Goal: Transaction & Acquisition: Purchase product/service

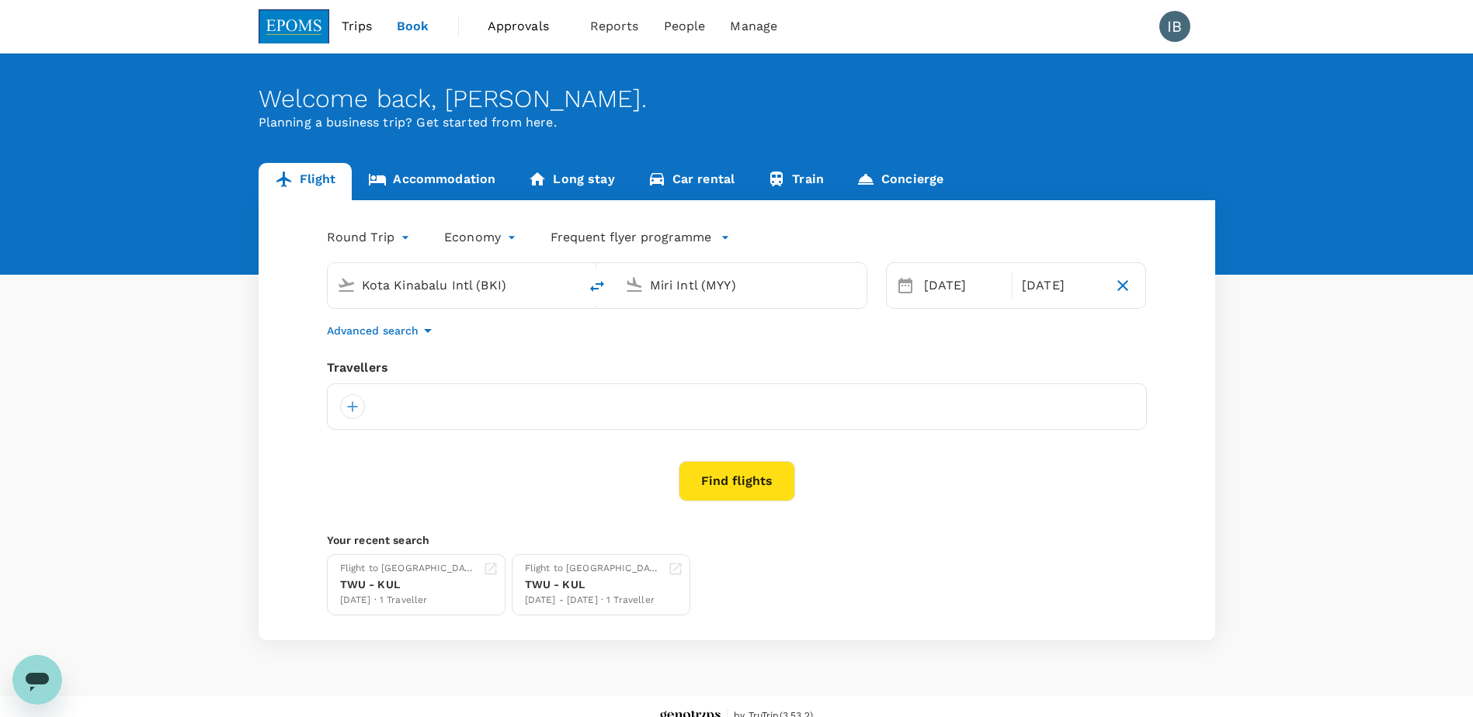
click at [705, 292] on input "Miri Intl (MYY)" at bounding box center [742, 285] width 184 height 24
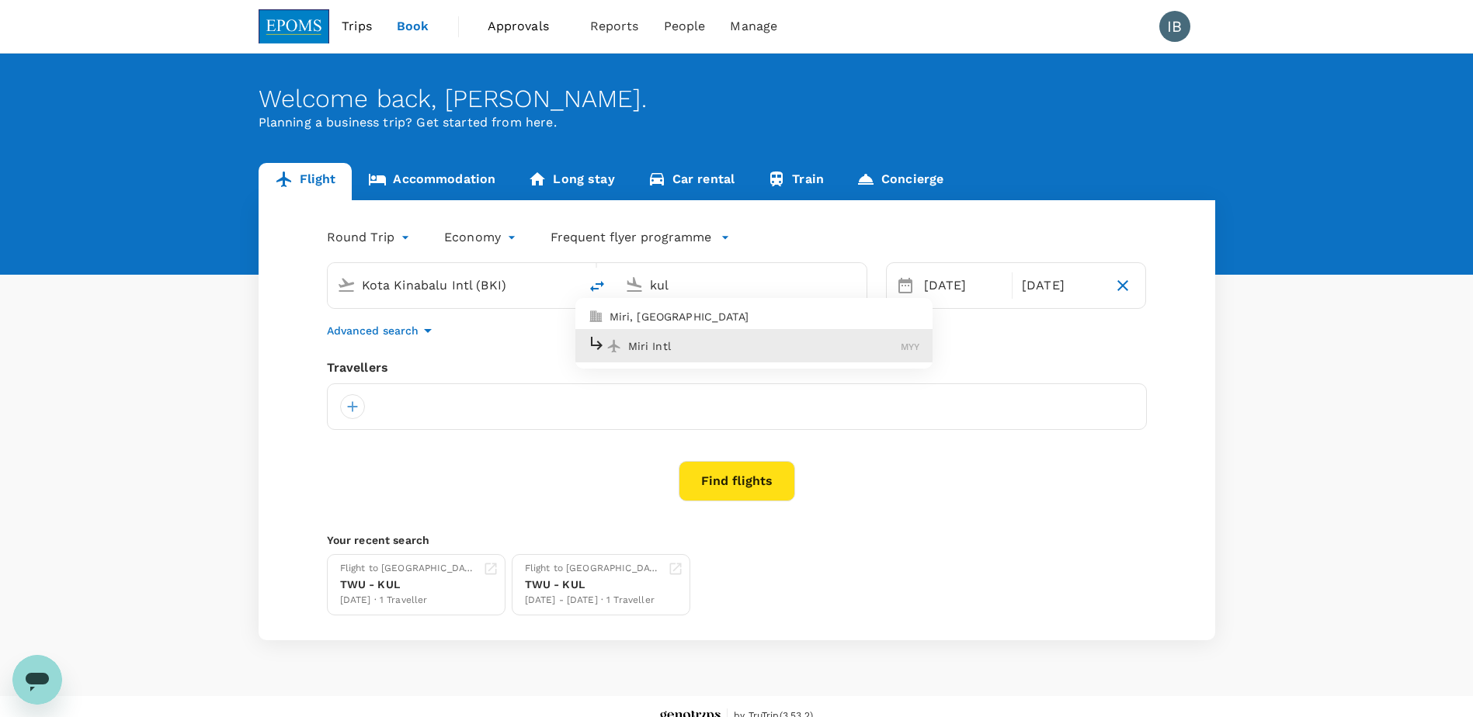
click at [681, 346] on p "Miri Intl" at bounding box center [764, 347] width 273 height 16
click at [713, 283] on input "Miri Intl (MYY)" at bounding box center [742, 285] width 184 height 24
click at [783, 290] on input "Miri Intl (MYY)" at bounding box center [742, 285] width 184 height 24
type input "M"
click at [666, 344] on p "[GEOGRAPHIC_DATA] Intl" at bounding box center [764, 347] width 273 height 16
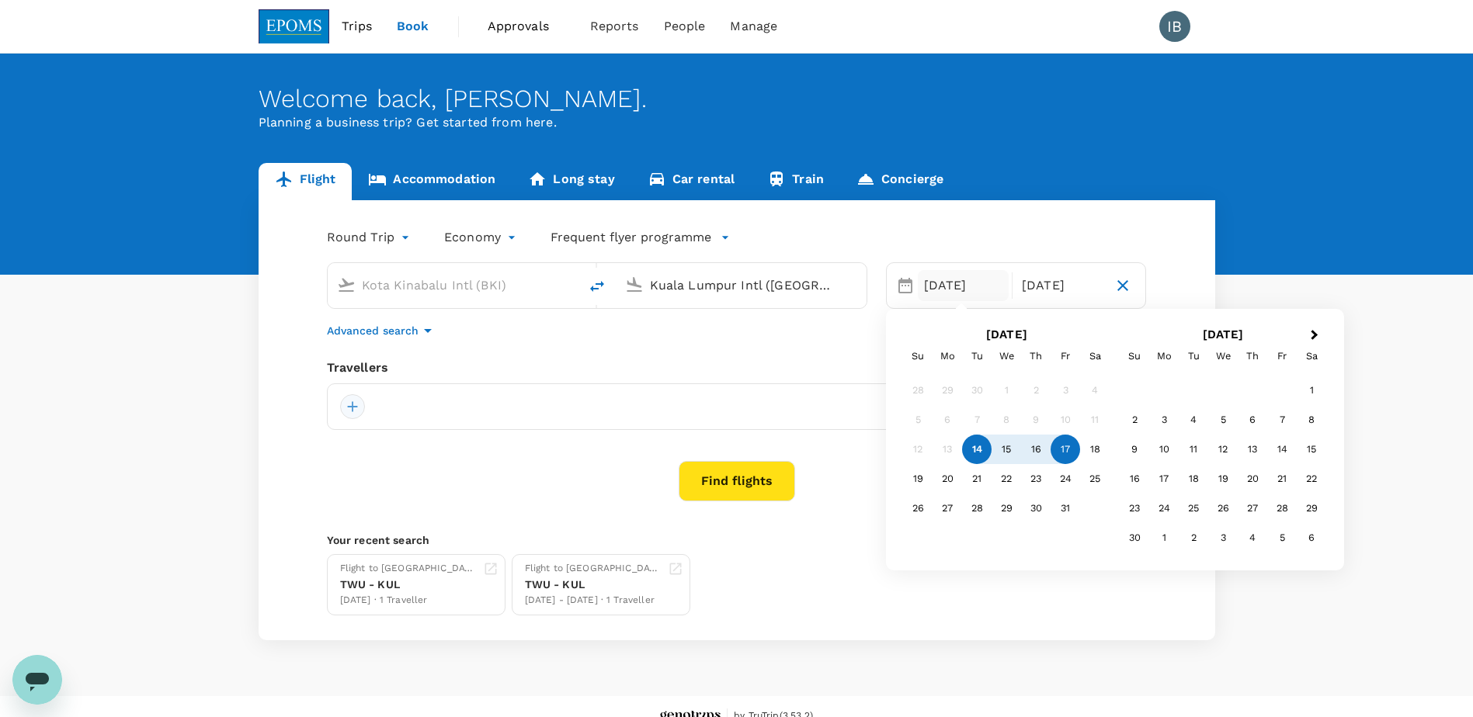
type input "Kuala Lumpur Intl ([GEOGRAPHIC_DATA])"
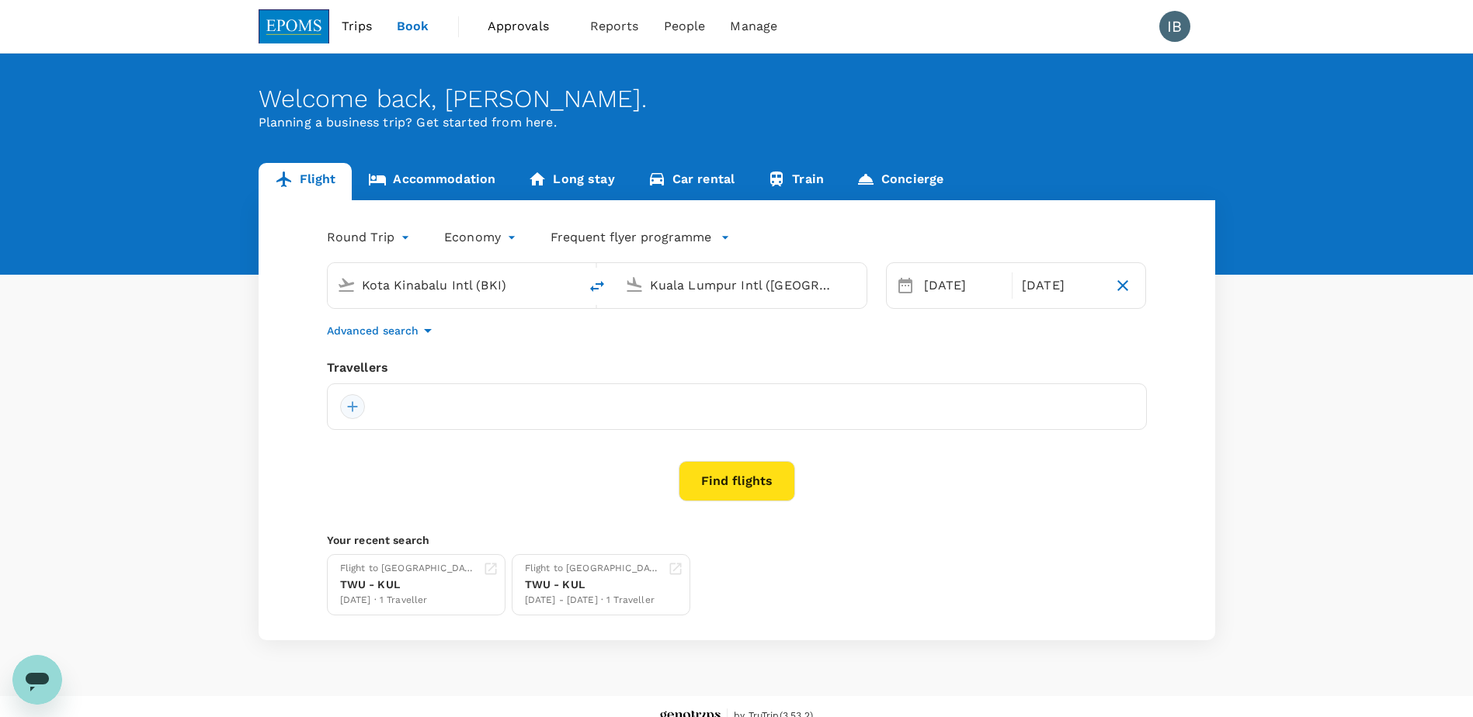
click at [350, 414] on div at bounding box center [352, 406] width 25 height 25
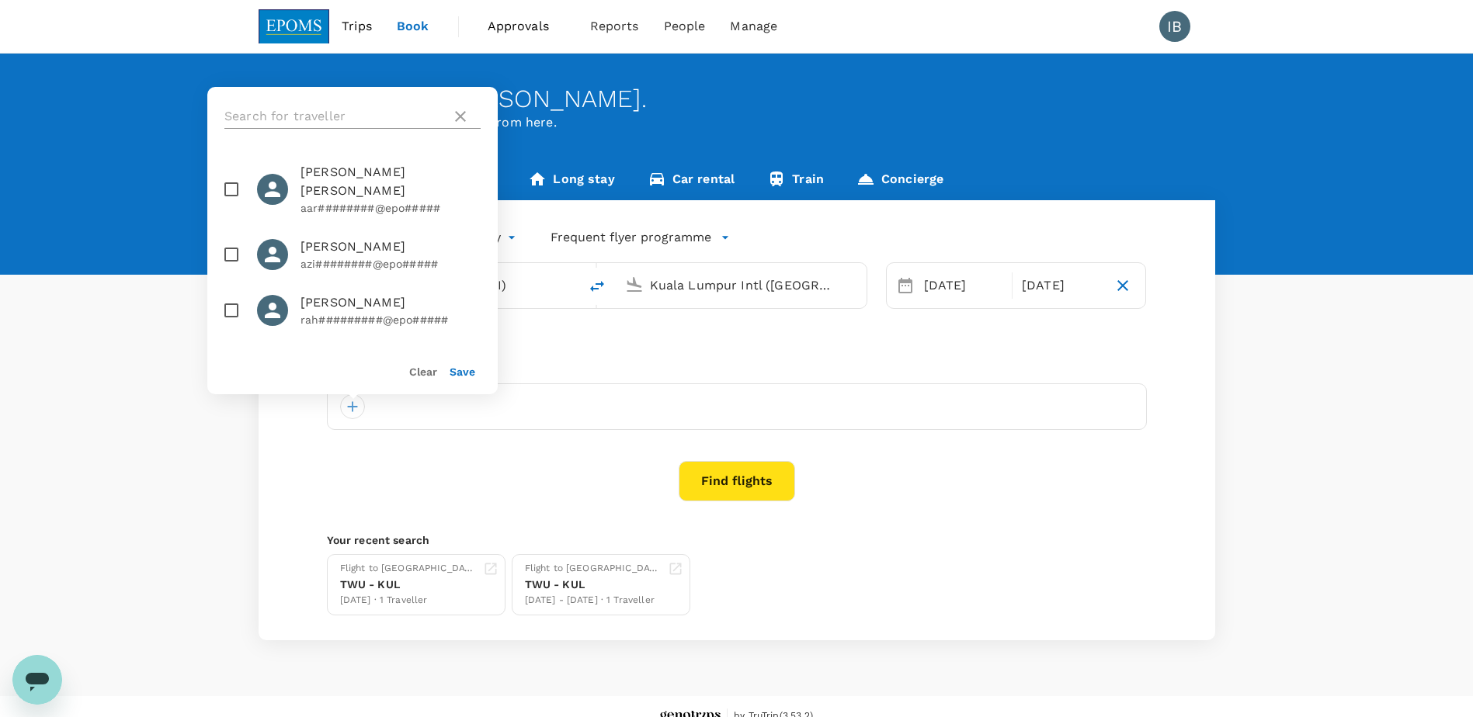
click at [293, 122] on input "text" at bounding box center [334, 116] width 221 height 25
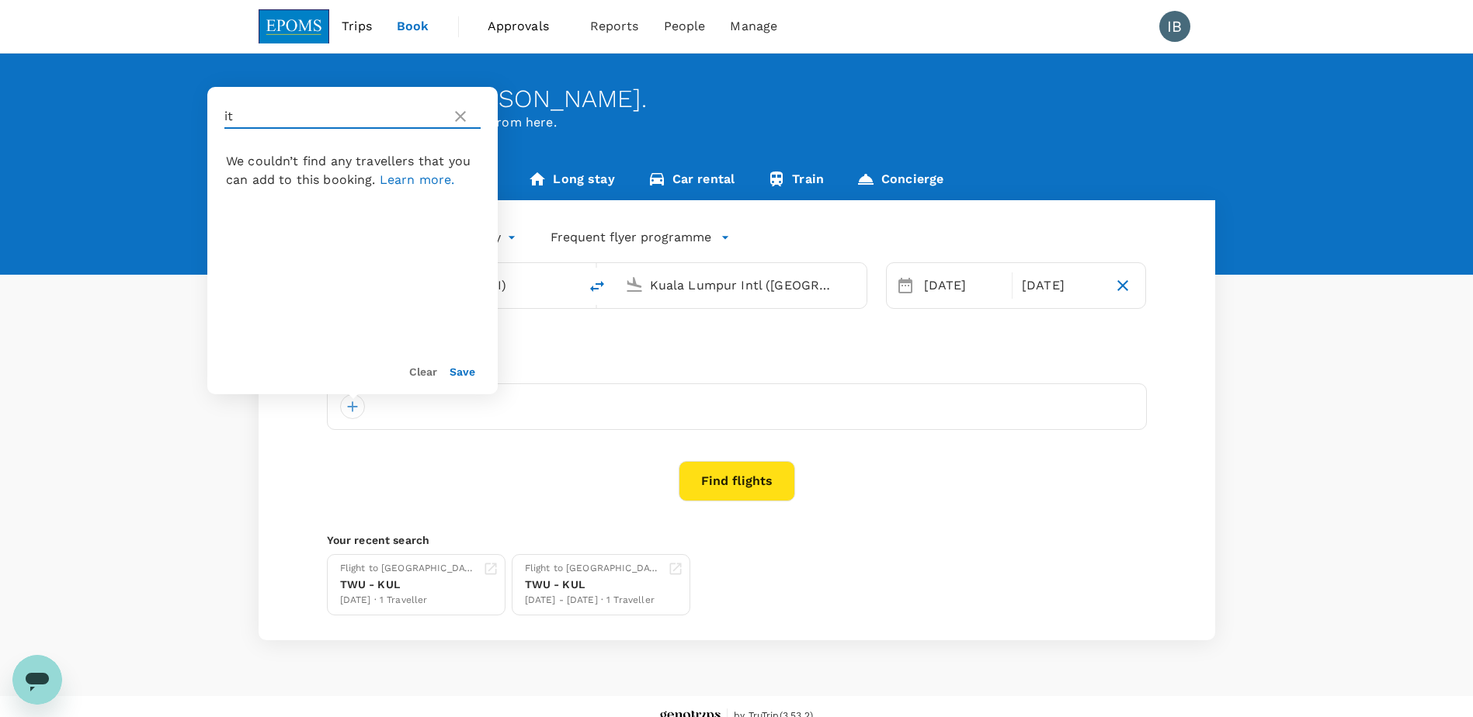
type input "i"
type input "[PERSON_NAME]"
click at [234, 180] on input "checkbox" at bounding box center [231, 180] width 33 height 33
checkbox input "true"
click at [280, 113] on input "[PERSON_NAME]" at bounding box center [334, 116] width 221 height 25
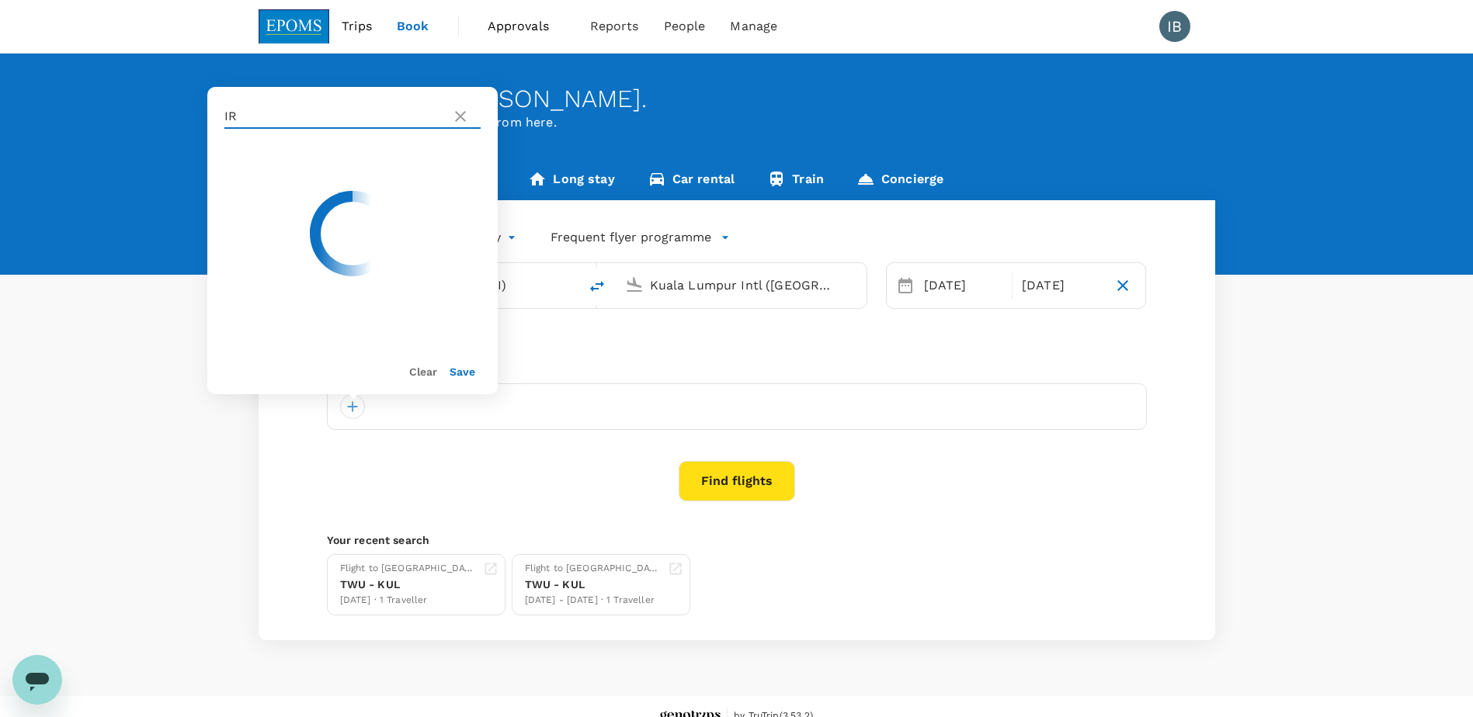
type input "I"
type input "RAHMAH"
click at [238, 175] on input "checkbox" at bounding box center [231, 180] width 33 height 33
checkbox input "true"
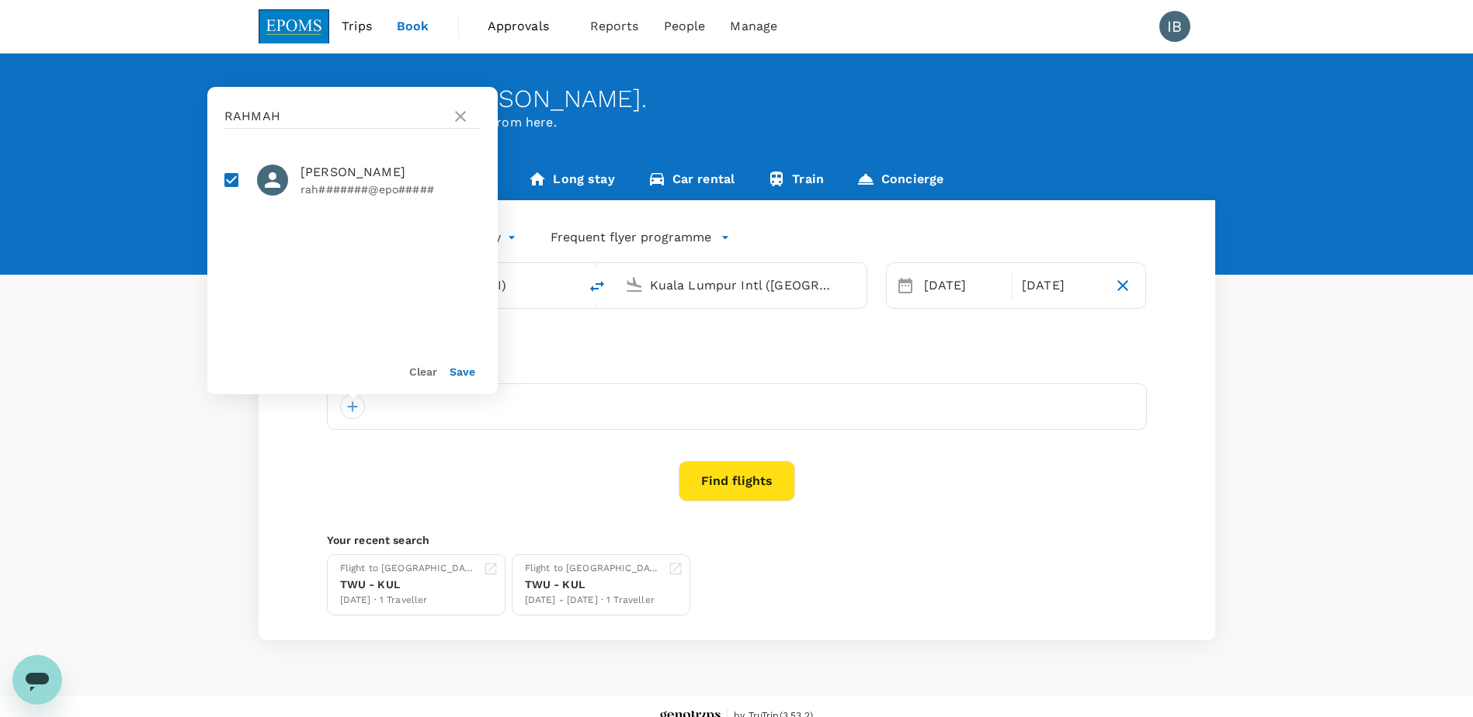
click at [470, 374] on button "Save" at bounding box center [463, 372] width 26 height 12
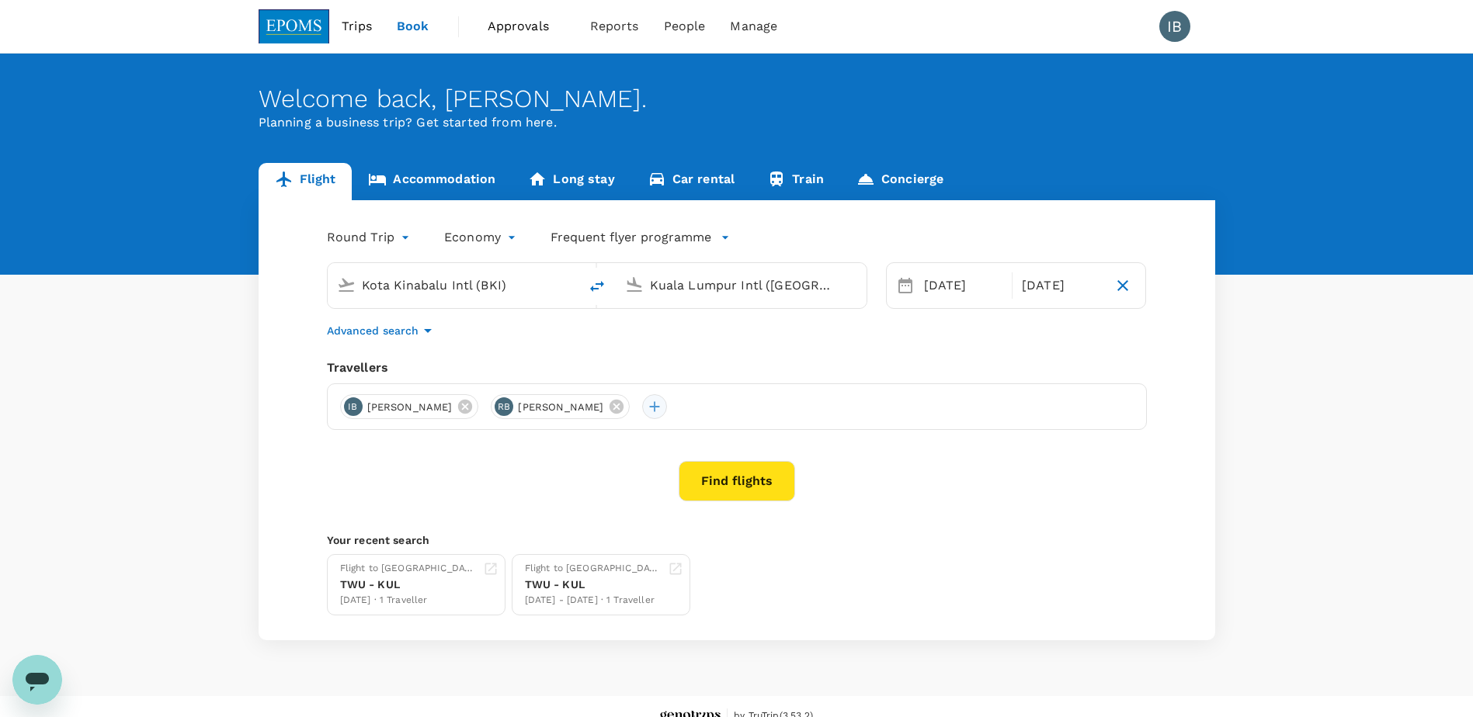
click at [667, 405] on div at bounding box center [654, 406] width 25 height 25
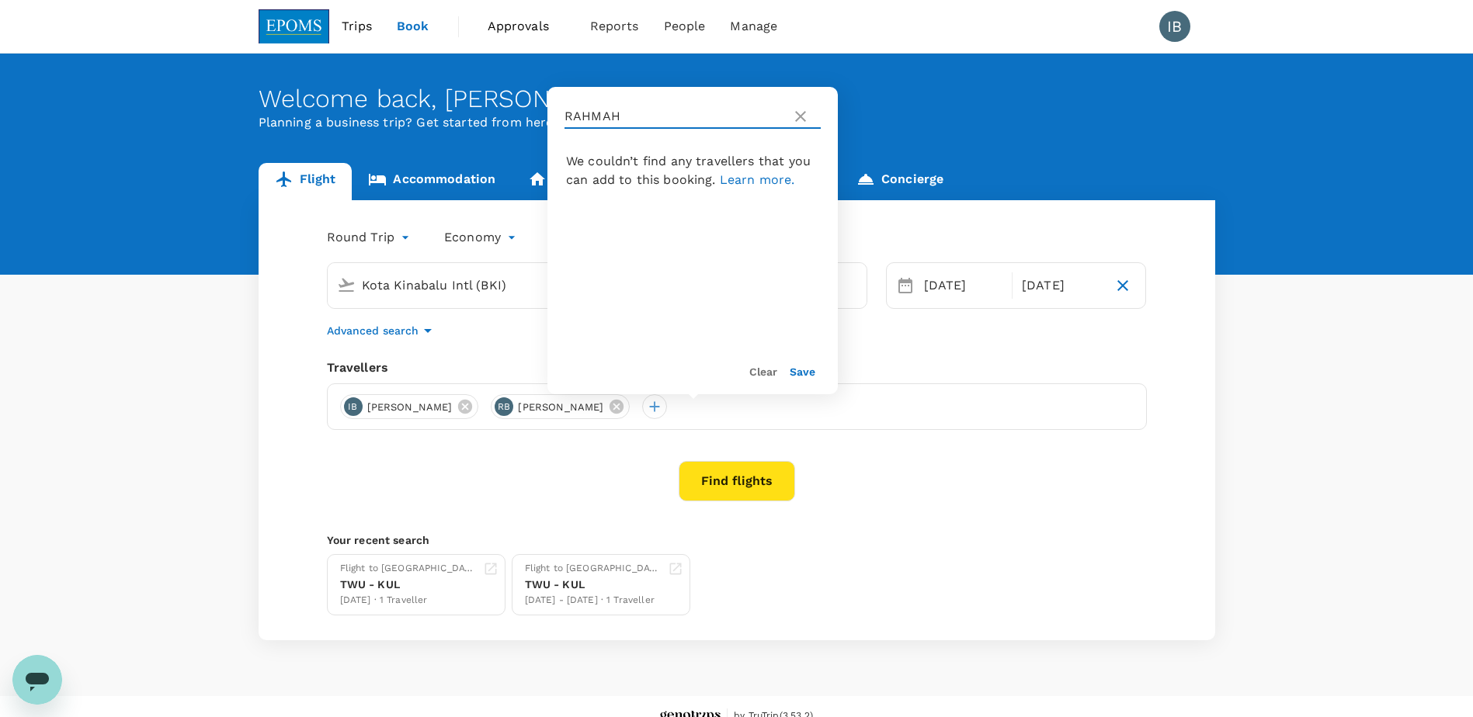
drag, startPoint x: 620, startPoint y: 116, endPoint x: 558, endPoint y: 120, distance: 61.5
click at [558, 120] on div "RAHMAH" at bounding box center [692, 116] width 290 height 59
type input "PRITIAH"
click at [577, 175] on input "checkbox" at bounding box center [571, 180] width 33 height 33
checkbox input "true"
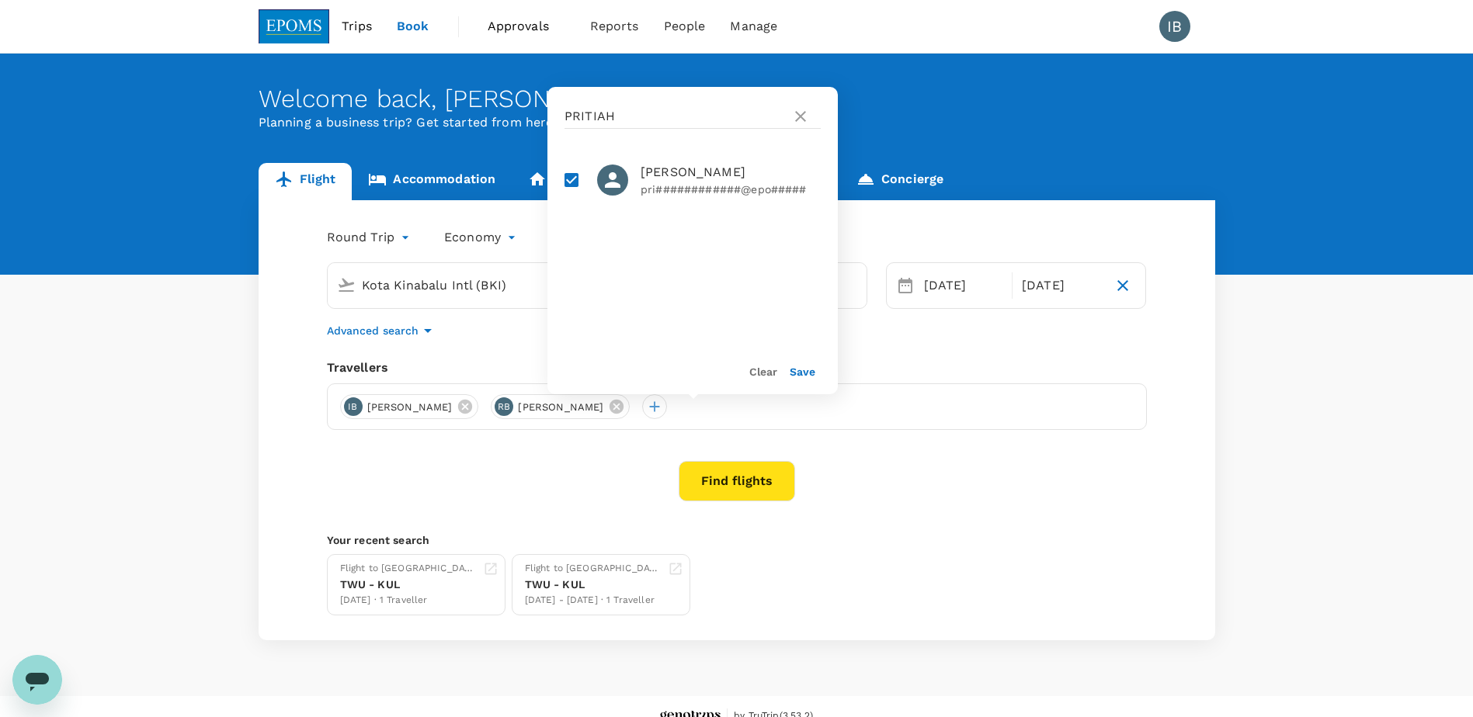
click at [806, 376] on button "Save" at bounding box center [803, 372] width 26 height 12
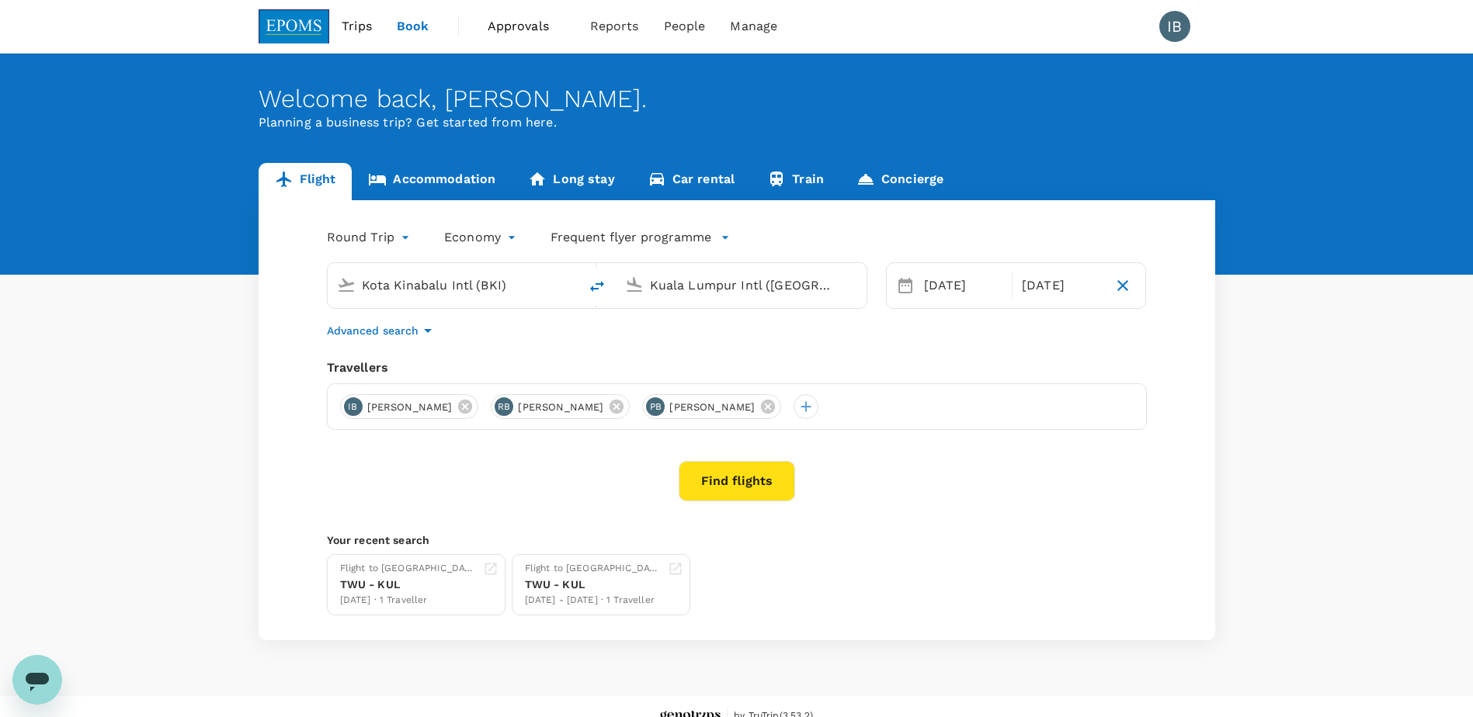
click at [915, 408] on div "[PERSON_NAME] RB [PERSON_NAME] PB [PERSON_NAME]" at bounding box center [737, 407] width 820 height 47
click at [864, 428] on div "[PERSON_NAME] RB [PERSON_NAME] PB [PERSON_NAME]" at bounding box center [737, 407] width 820 height 47
click at [818, 403] on div at bounding box center [806, 406] width 25 height 25
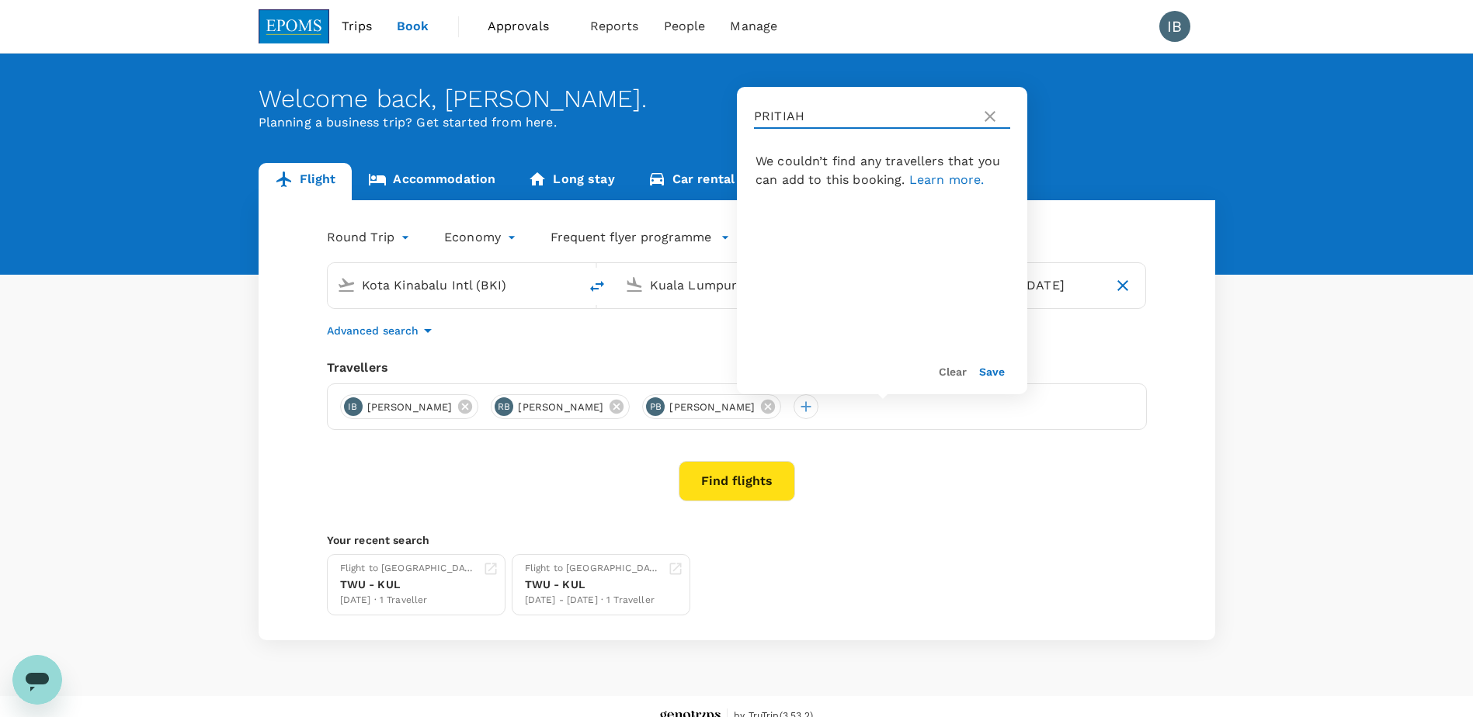
click at [823, 119] on input "PRITIAH" at bounding box center [864, 116] width 221 height 25
click at [990, 118] on icon at bounding box center [990, 116] width 19 height 19
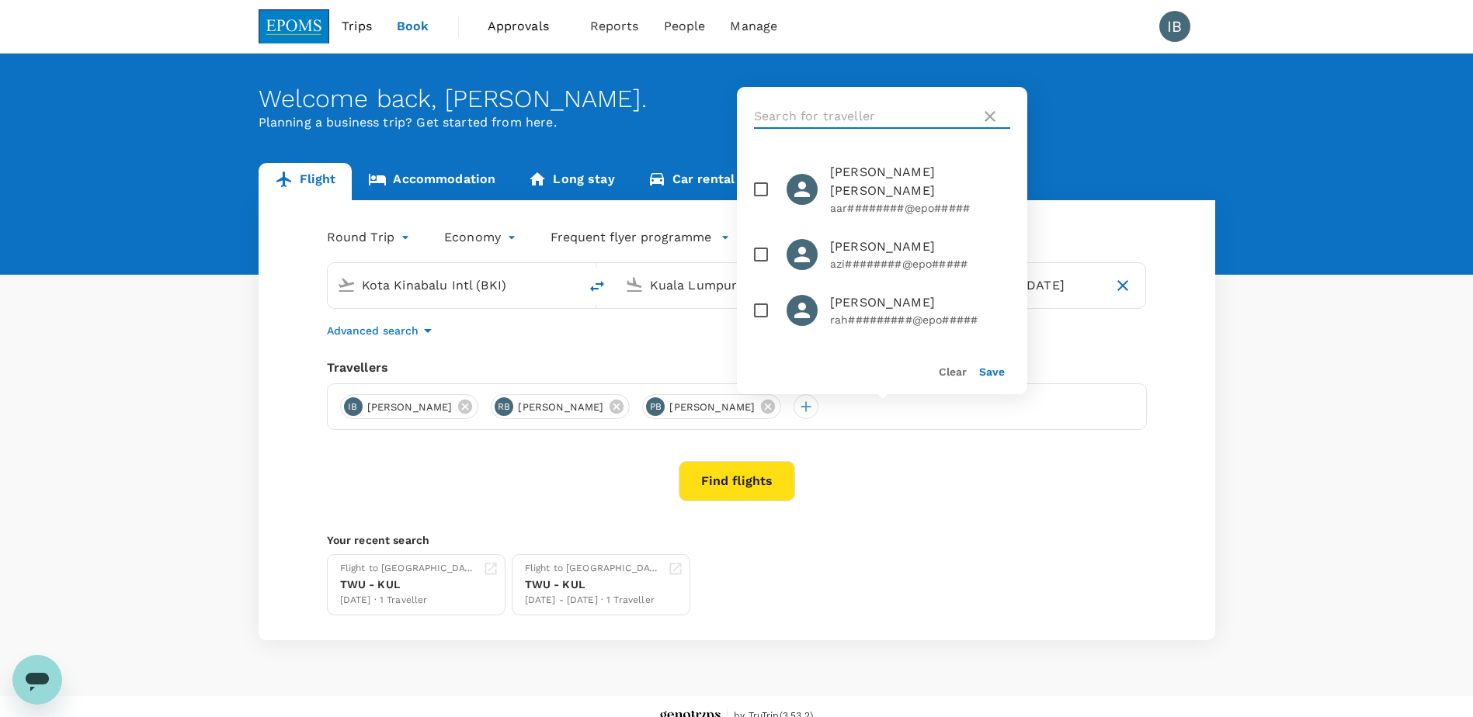
click at [811, 111] on input "text" at bounding box center [864, 116] width 221 height 25
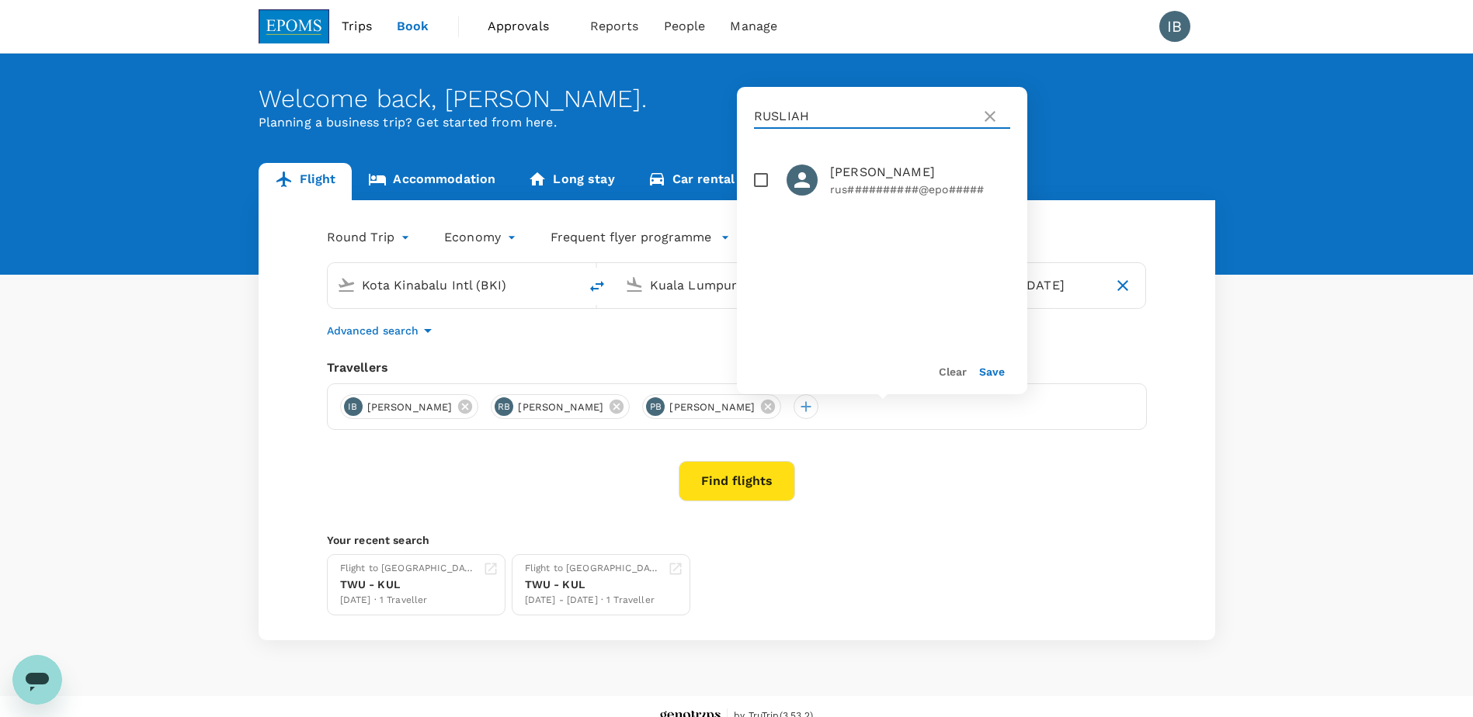
type input "RUSLIAH"
click at [763, 181] on input "checkbox" at bounding box center [761, 180] width 33 height 33
checkbox input "true"
click at [1005, 378] on div "Clear Save" at bounding box center [875, 364] width 303 height 59
click at [992, 375] on button "Save" at bounding box center [992, 372] width 26 height 12
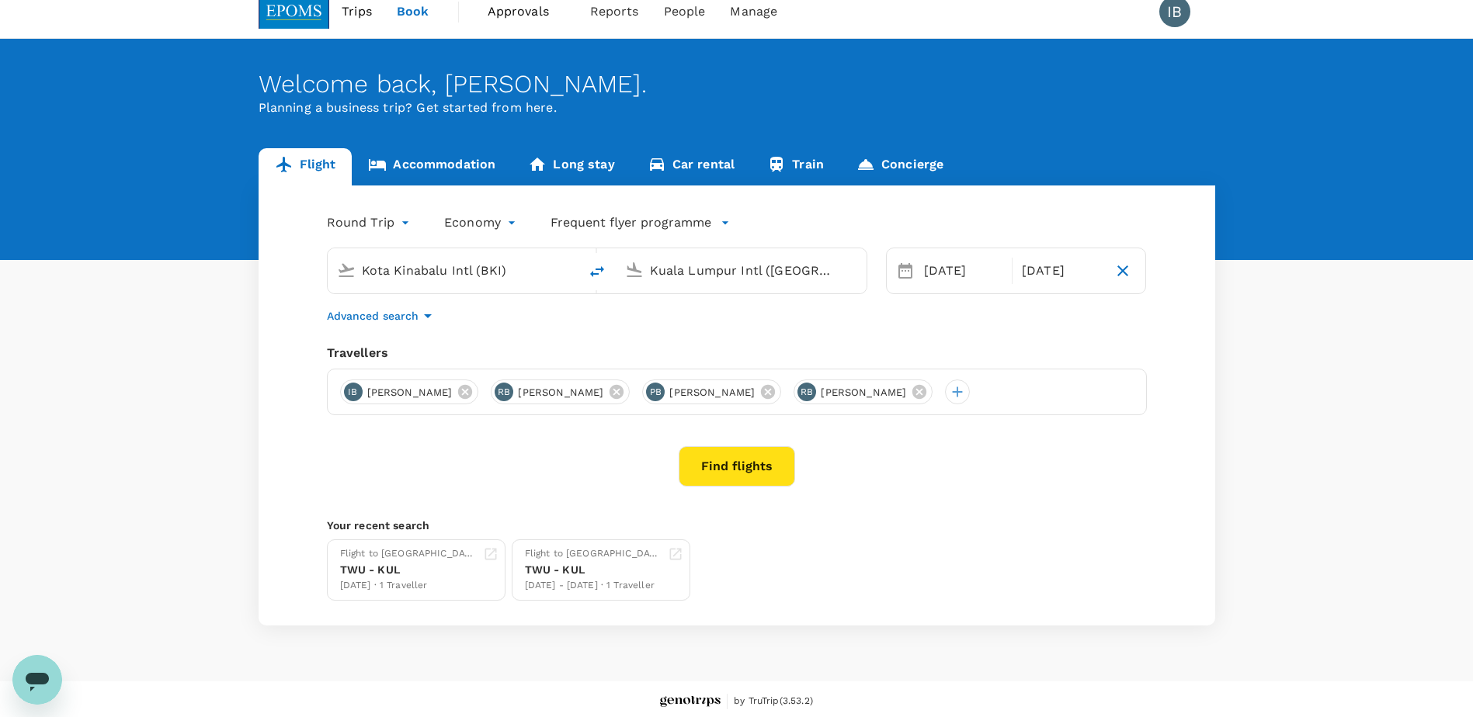
scroll to position [19, 0]
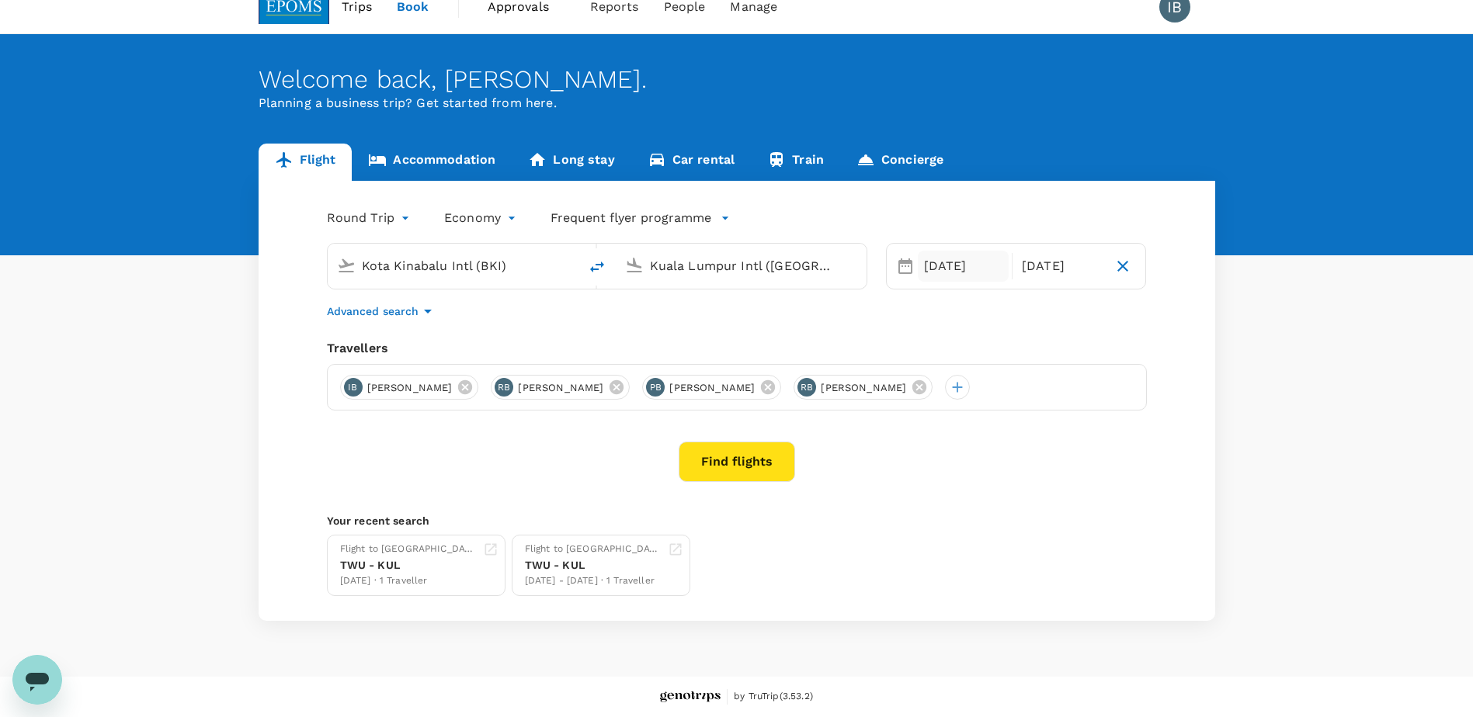
click at [950, 267] on div "[DATE]" at bounding box center [963, 266] width 91 height 31
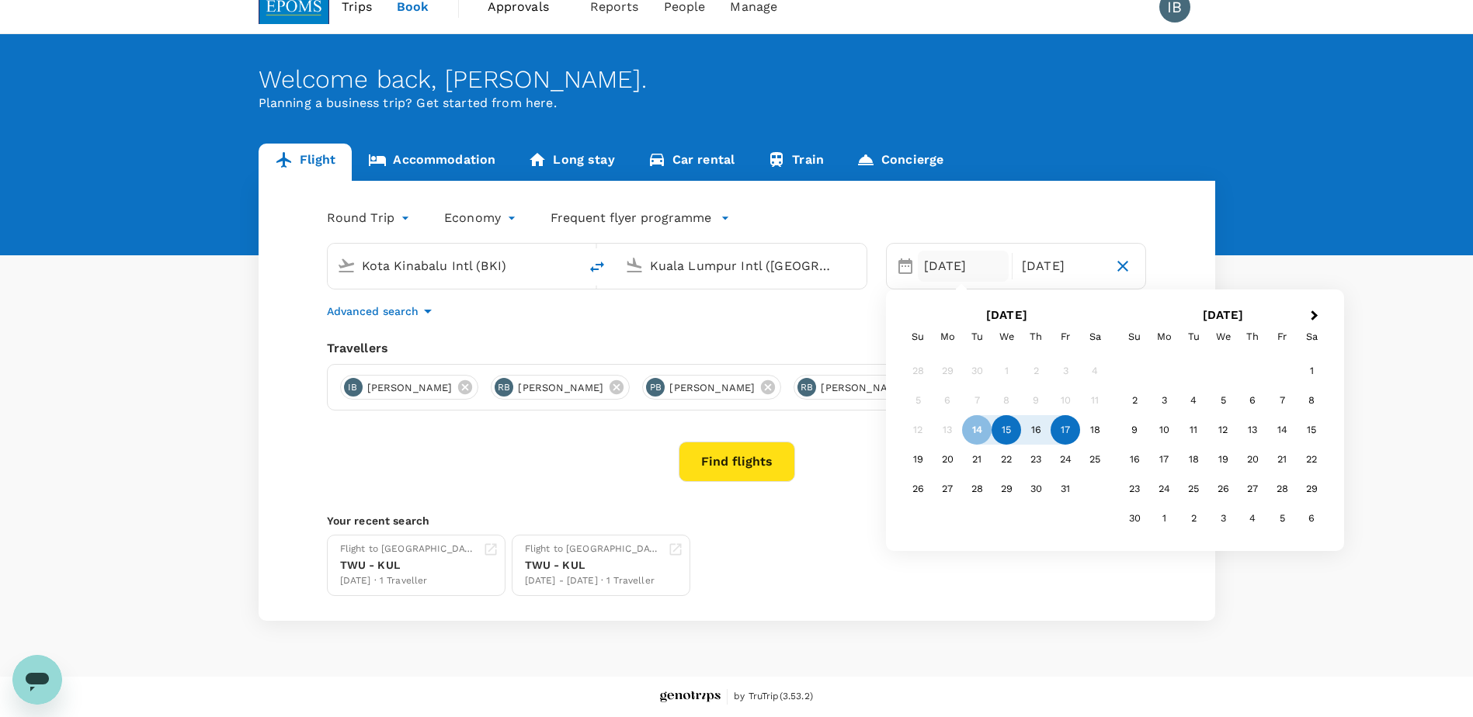
click at [1003, 426] on div "15" at bounding box center [1006, 430] width 30 height 30
click at [1033, 428] on div "16" at bounding box center [1036, 430] width 30 height 30
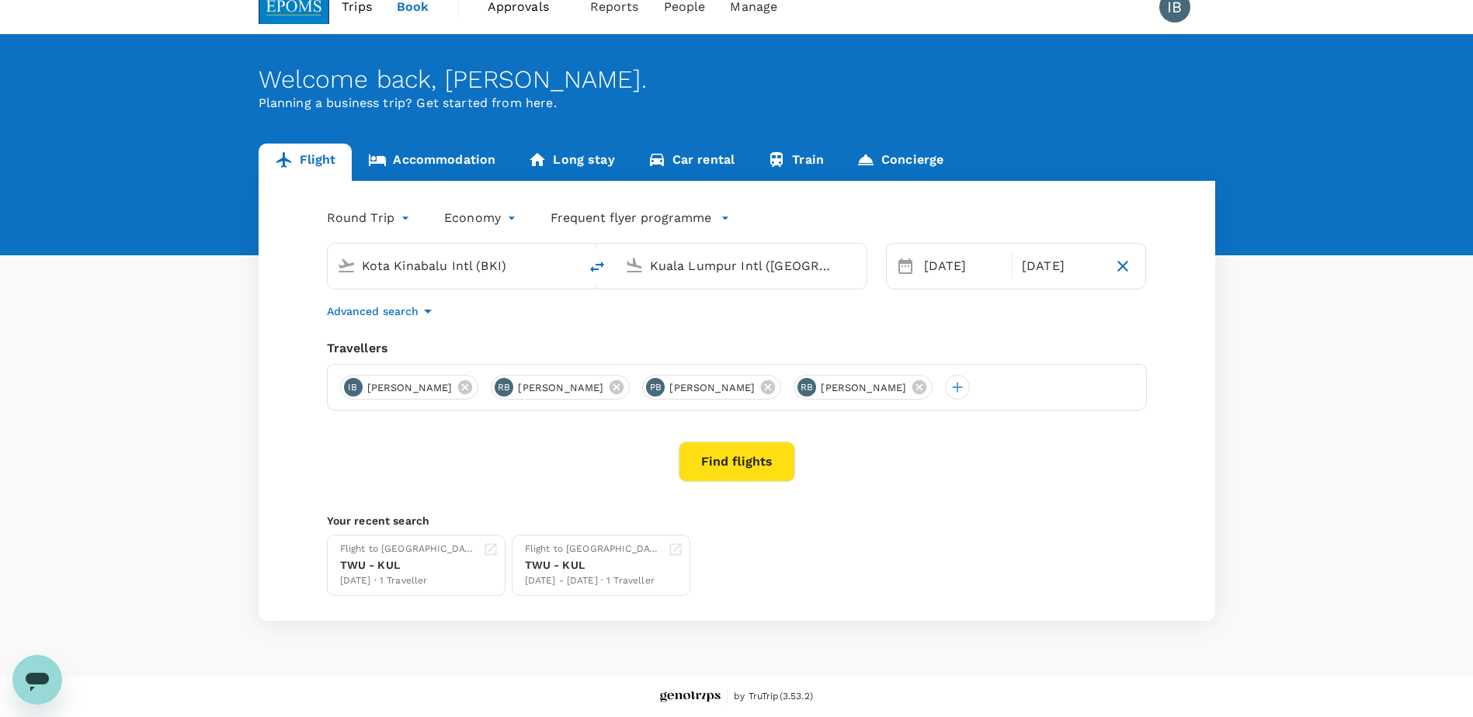
click at [728, 465] on button "Find flights" at bounding box center [737, 462] width 116 height 40
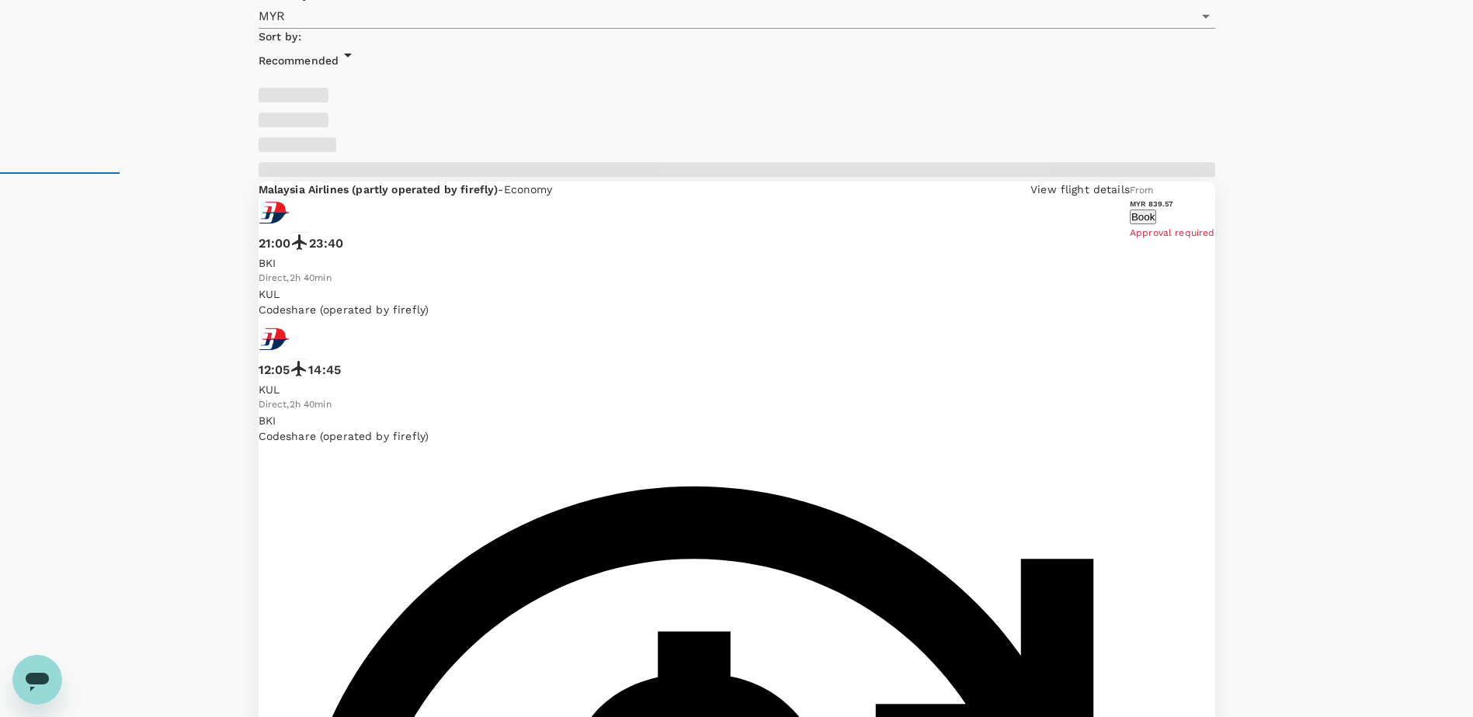
checkbox input "false"
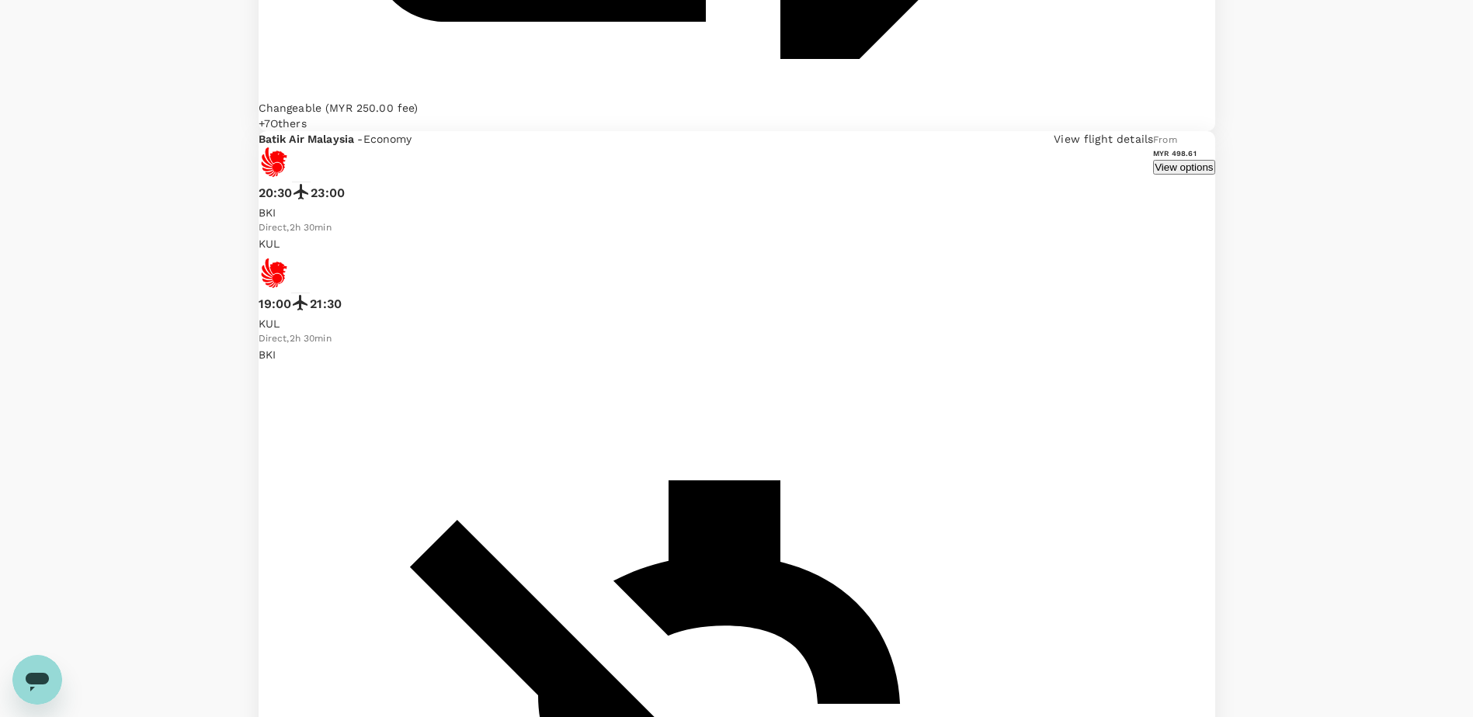
scroll to position [2499, 0]
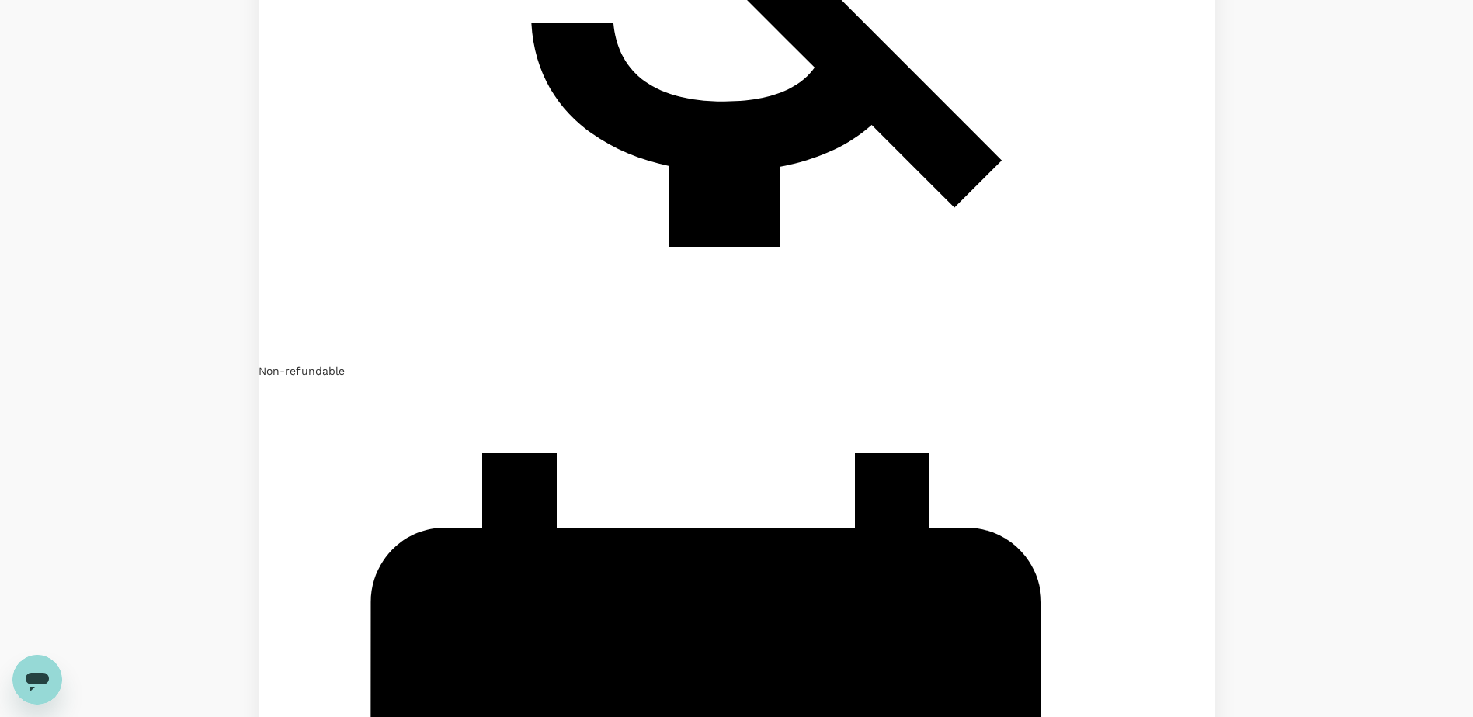
type input "1065"
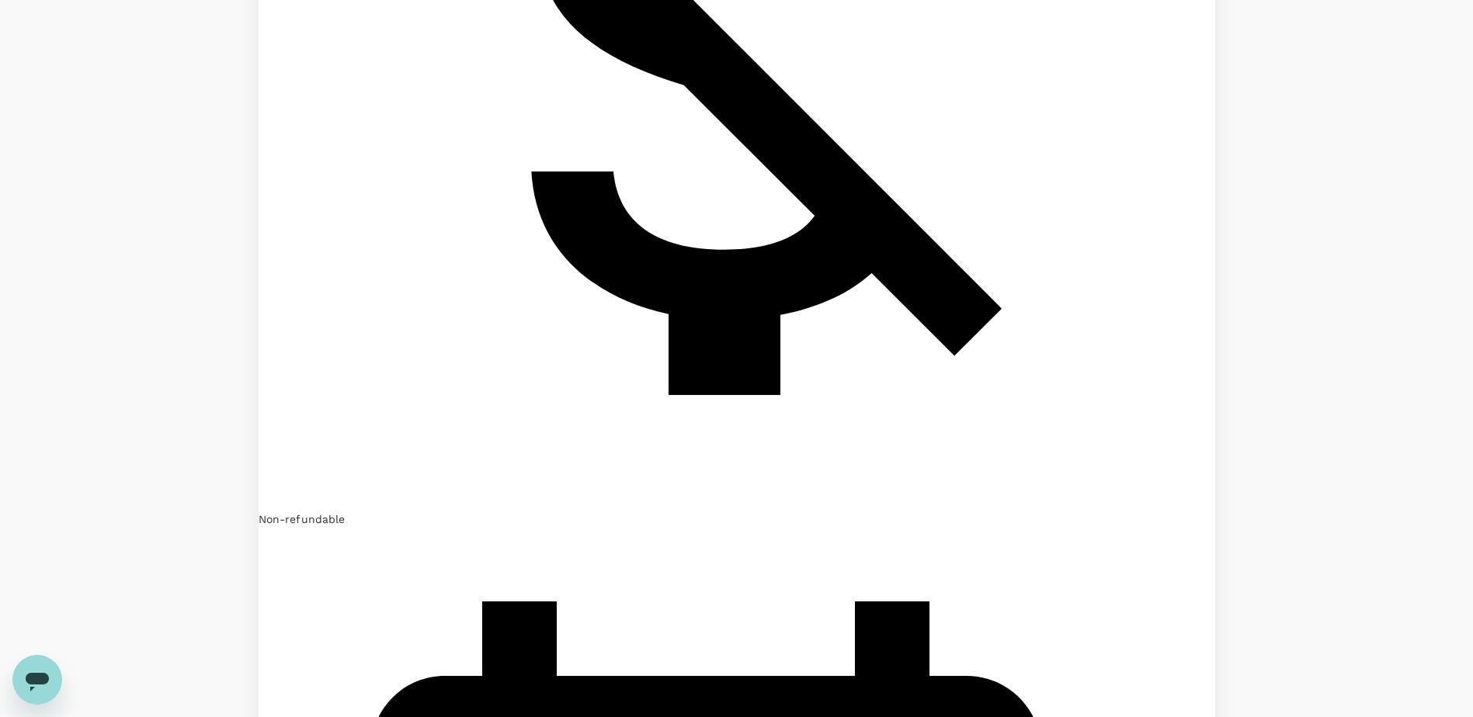
scroll to position [3487, 0]
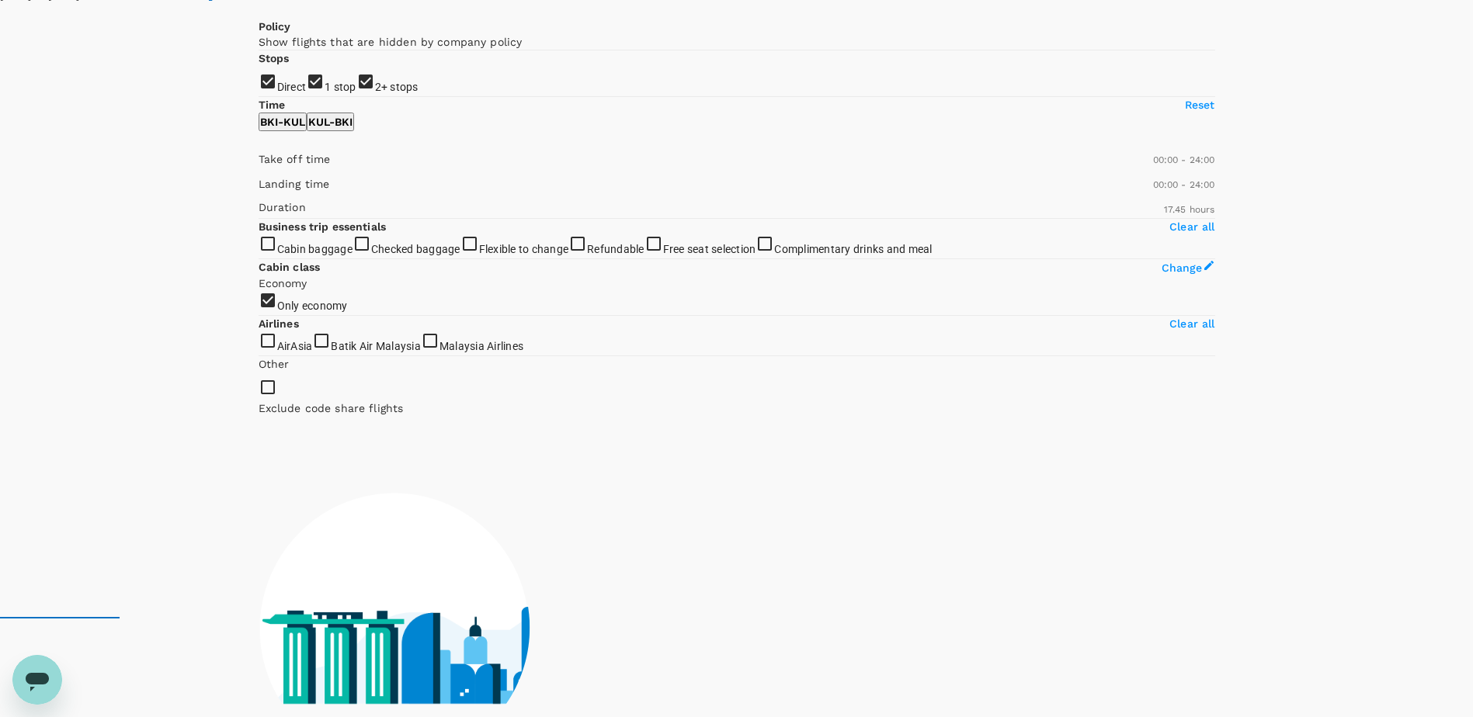
scroll to position [0, 0]
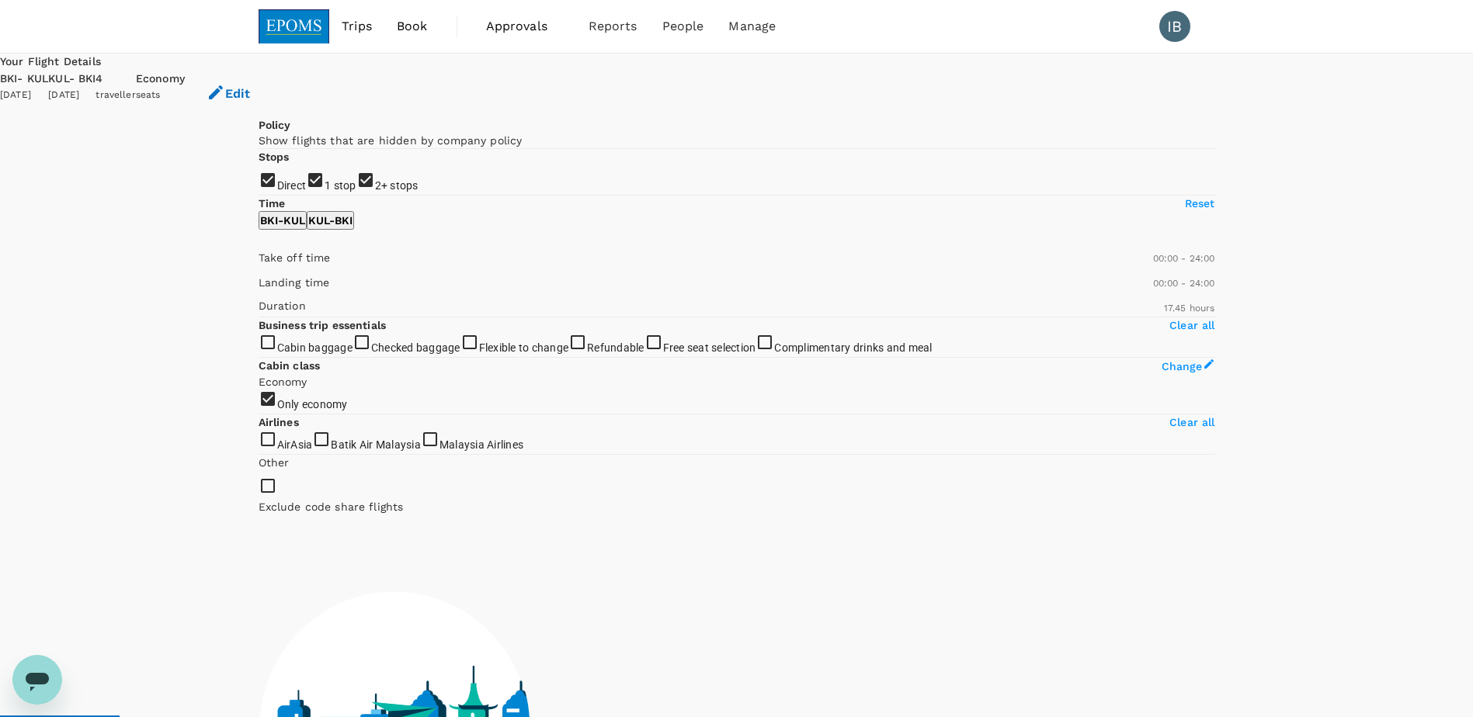
click at [362, 30] on span "Trips" at bounding box center [357, 26] width 30 height 19
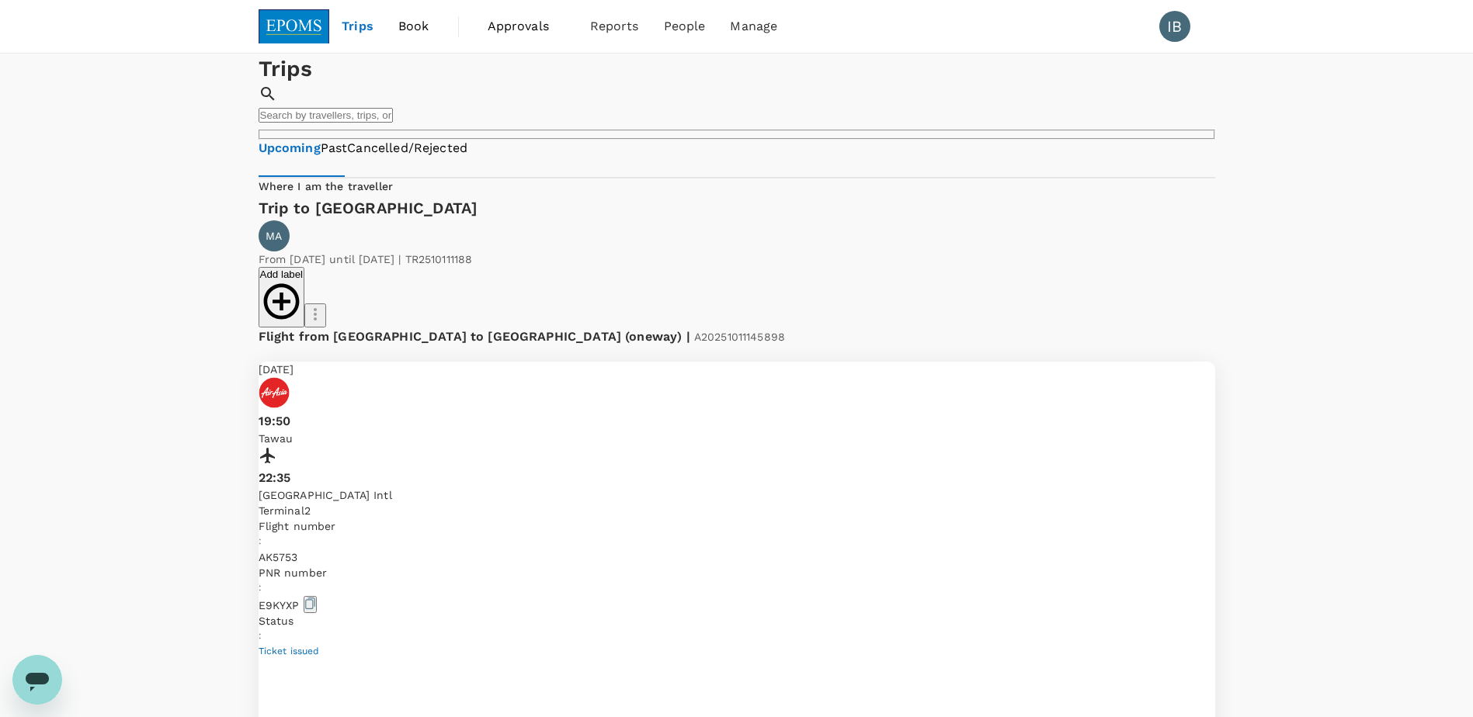
click at [355, 30] on span "Trips" at bounding box center [358, 26] width 32 height 19
click at [415, 25] on span "Book" at bounding box center [413, 26] width 31 height 19
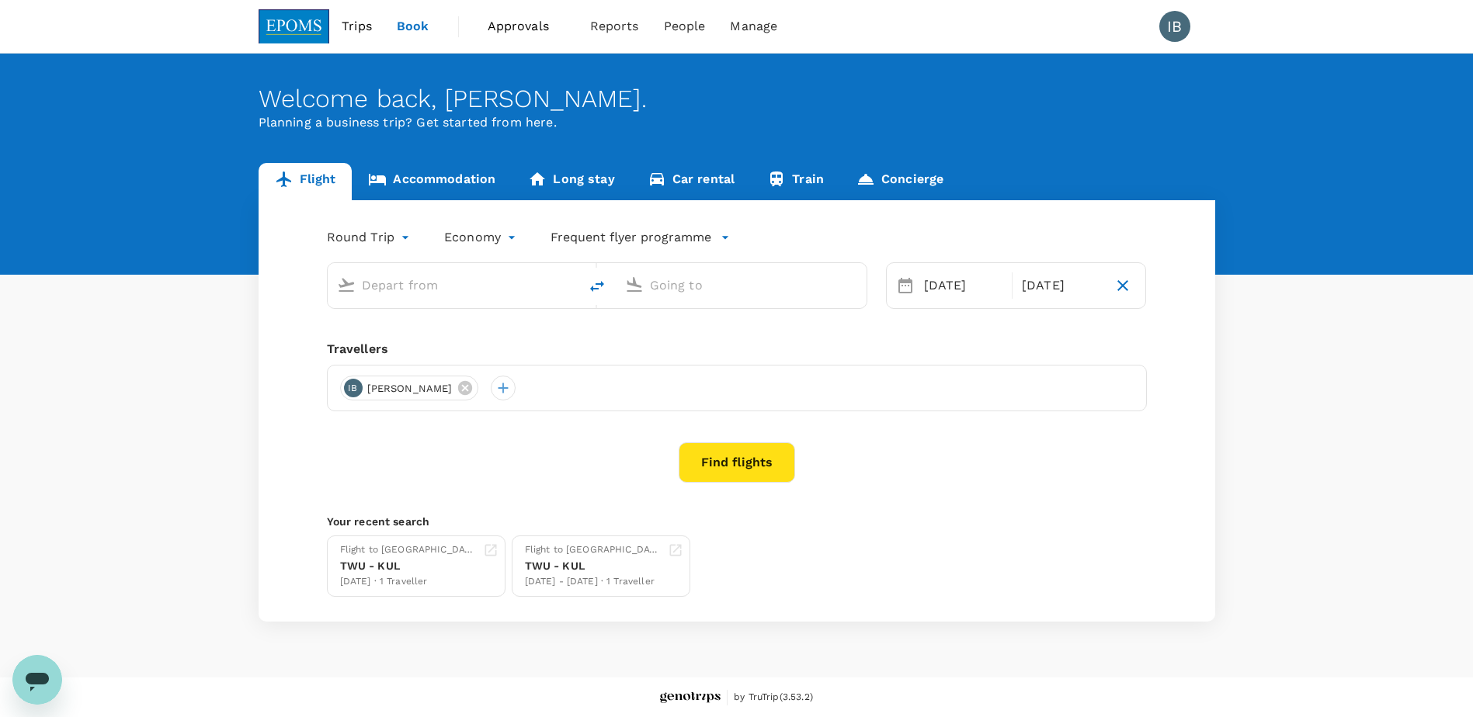
type input "Kota Kinabalu Intl (BKI)"
type input "Kuala Lumpur Intl ([GEOGRAPHIC_DATA])"
type input "Kota Kinabalu Intl (BKI)"
type input "Kuala Lumpur Intl ([GEOGRAPHIC_DATA])"
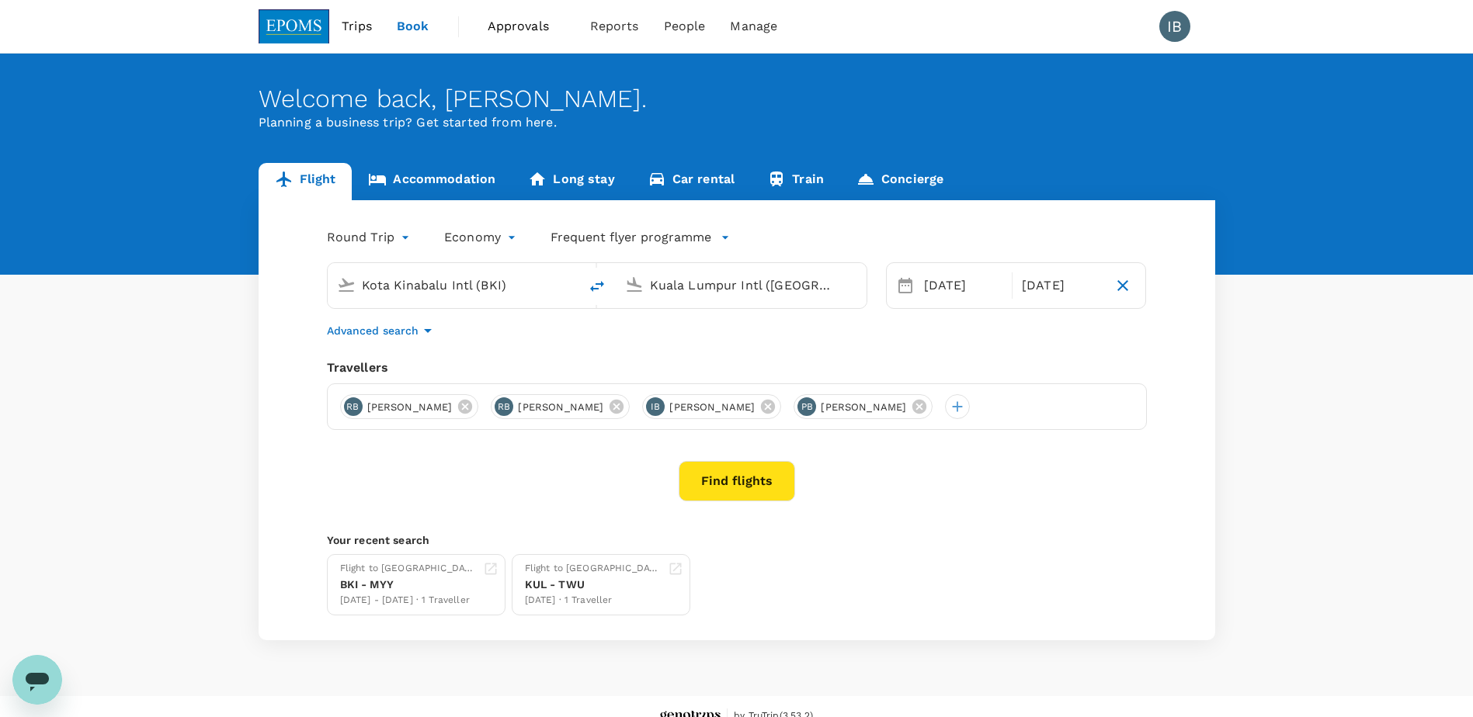
click at [399, 238] on body "Trips Book Approvals 0 Reports People Manage IB Welcome back , [PERSON_NAME] . …" at bounding box center [736, 368] width 1473 height 737
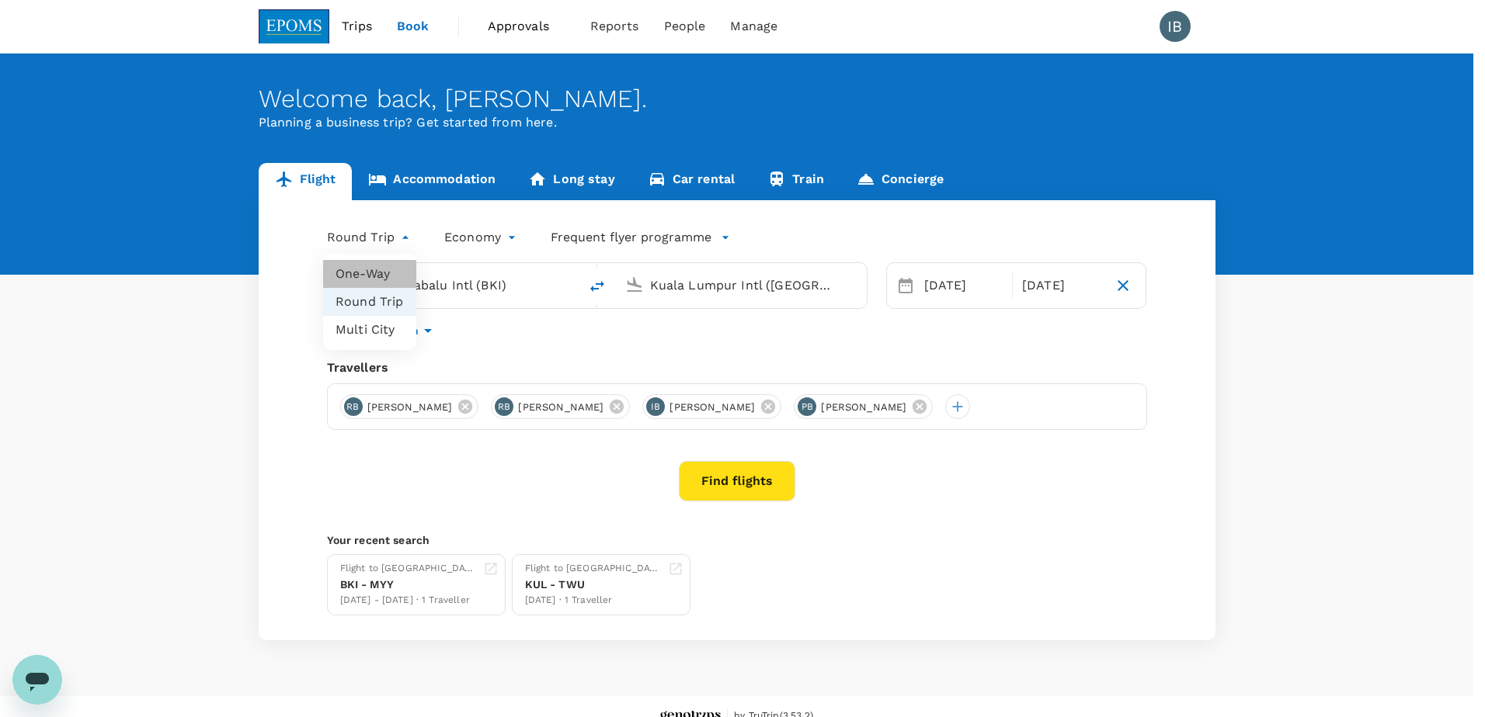
click at [378, 276] on li "One-Way" at bounding box center [369, 274] width 93 height 28
type input "oneway"
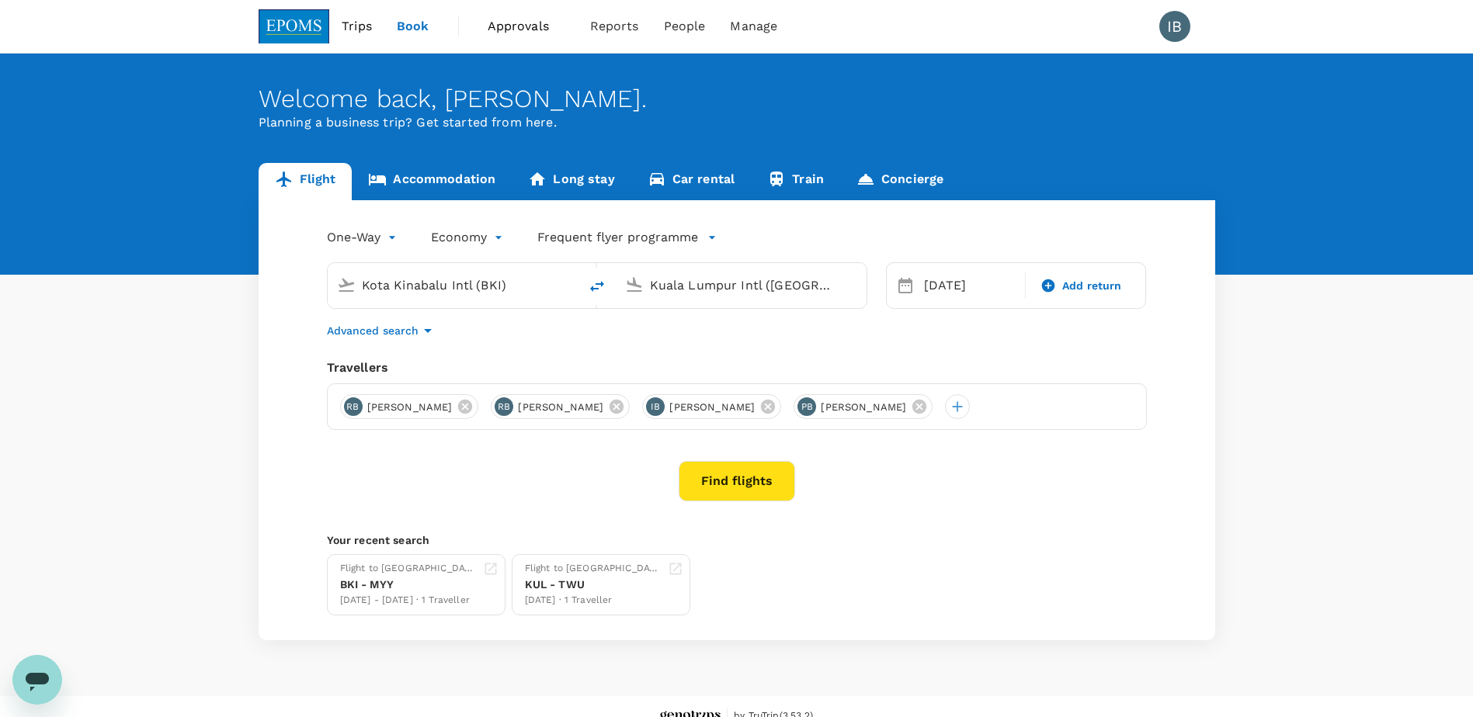
click at [752, 488] on button "Find flights" at bounding box center [737, 481] width 116 height 40
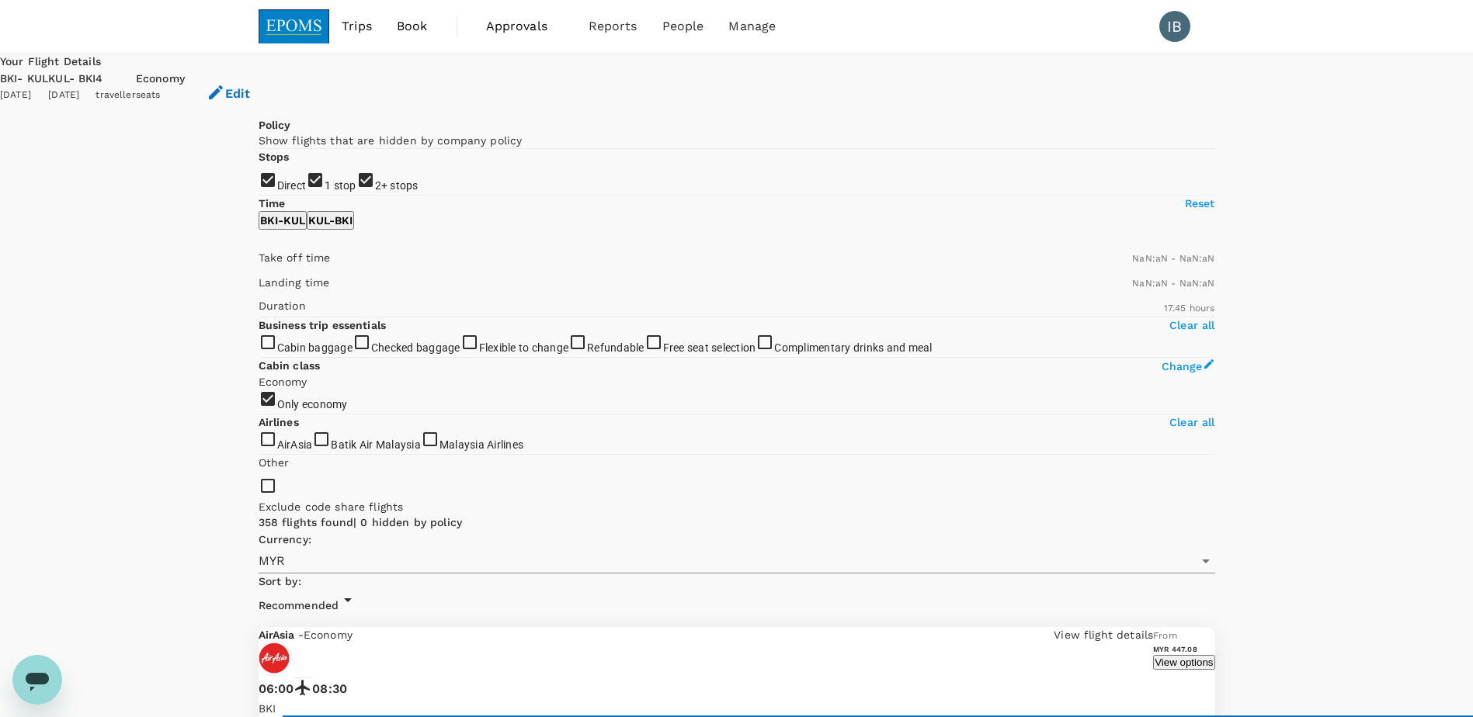
type input "1440"
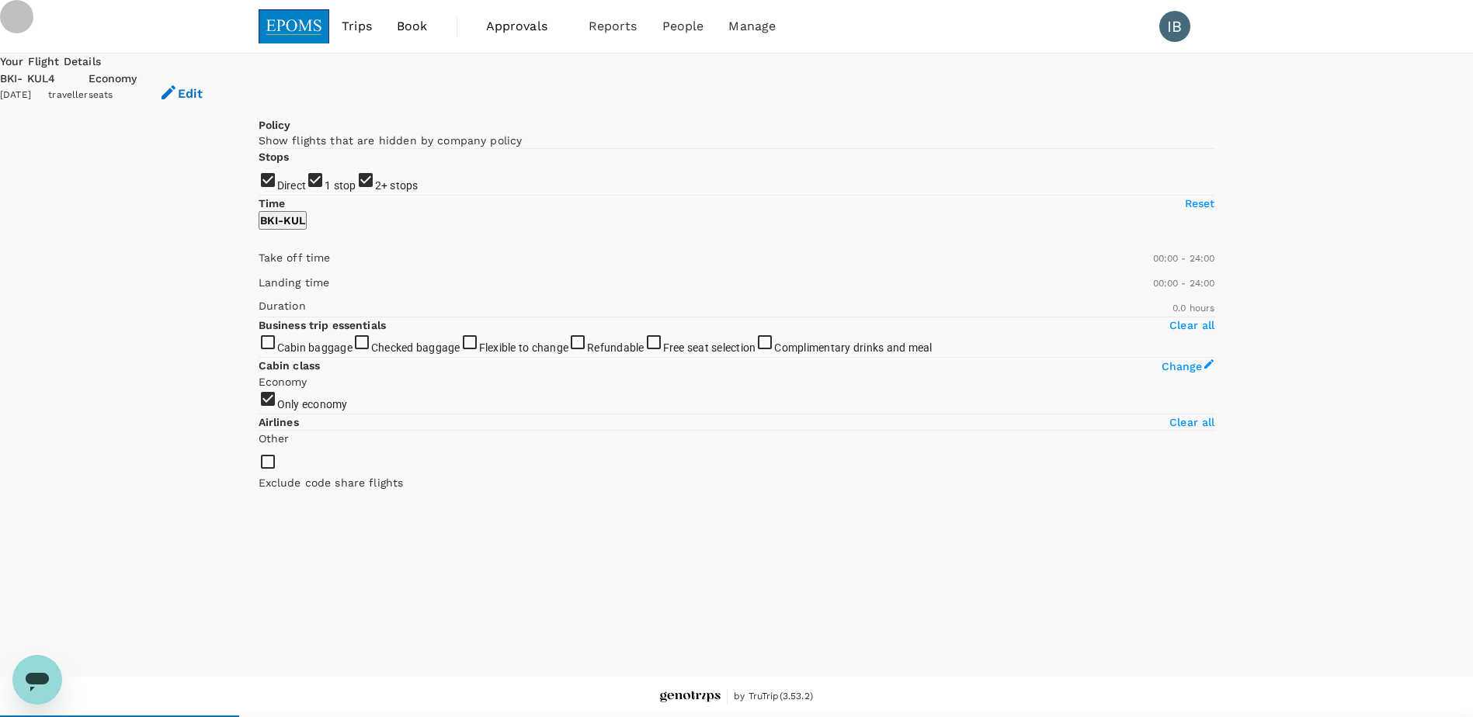
click at [266, 279] on input "1 stop" at bounding box center [736, 358] width 1473 height 717
checkbox input "false"
drag, startPoint x: 262, startPoint y: 309, endPoint x: 282, endPoint y: 309, distance: 19.4
click at [263, 309] on input "2+ stops" at bounding box center [736, 358] width 1473 height 717
checkbox input "false"
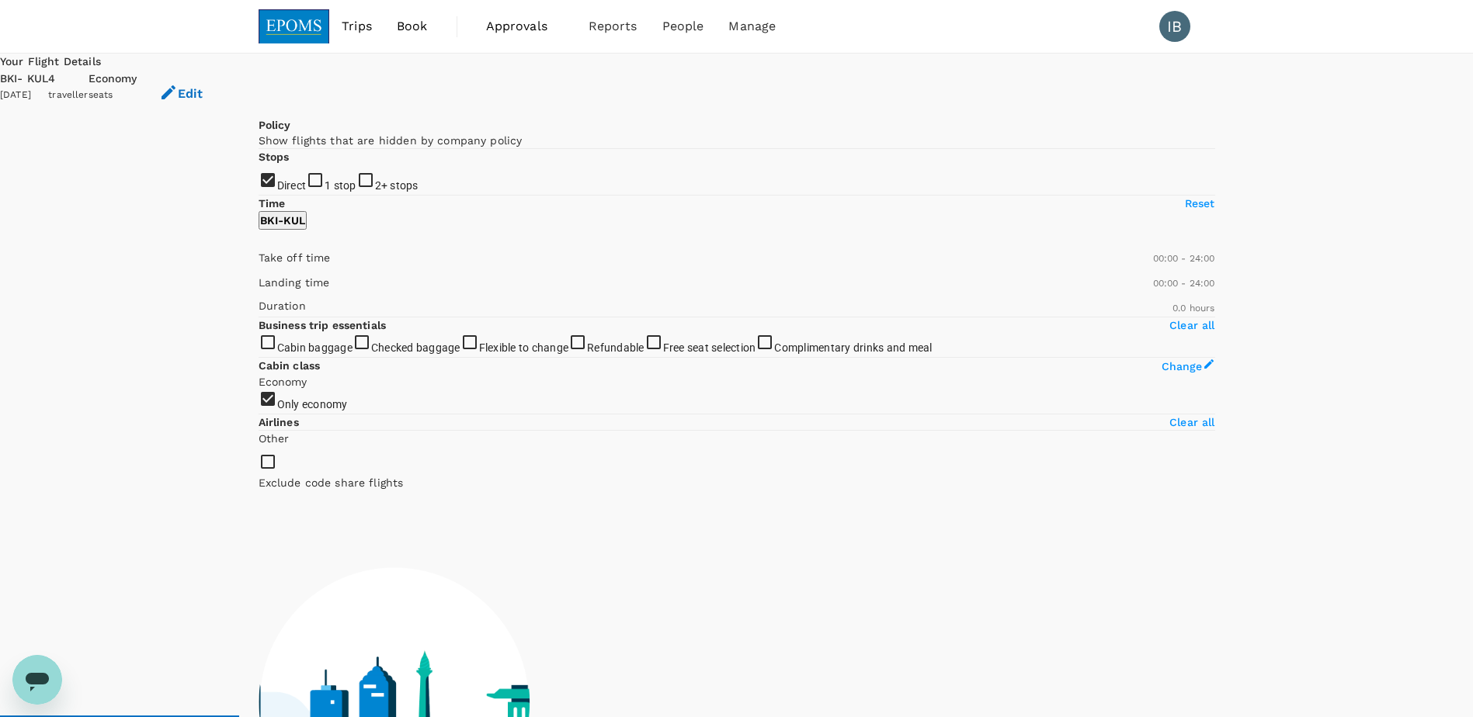
drag, startPoint x: 667, startPoint y: 318, endPoint x: 658, endPoint y: 311, distance: 11.0
click at [277, 168] on input "checkbox" at bounding box center [736, 358] width 1473 height 717
checkbox input "true"
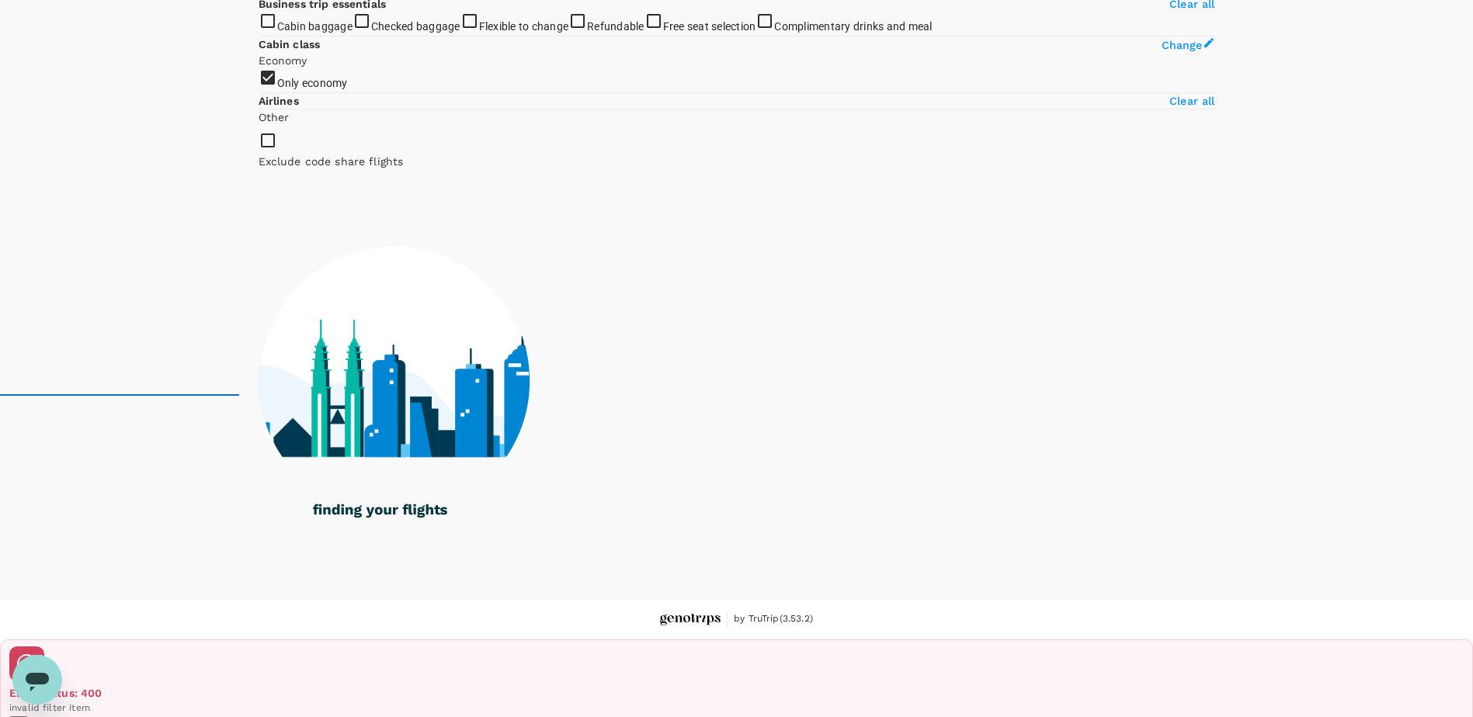
scroll to position [400, 0]
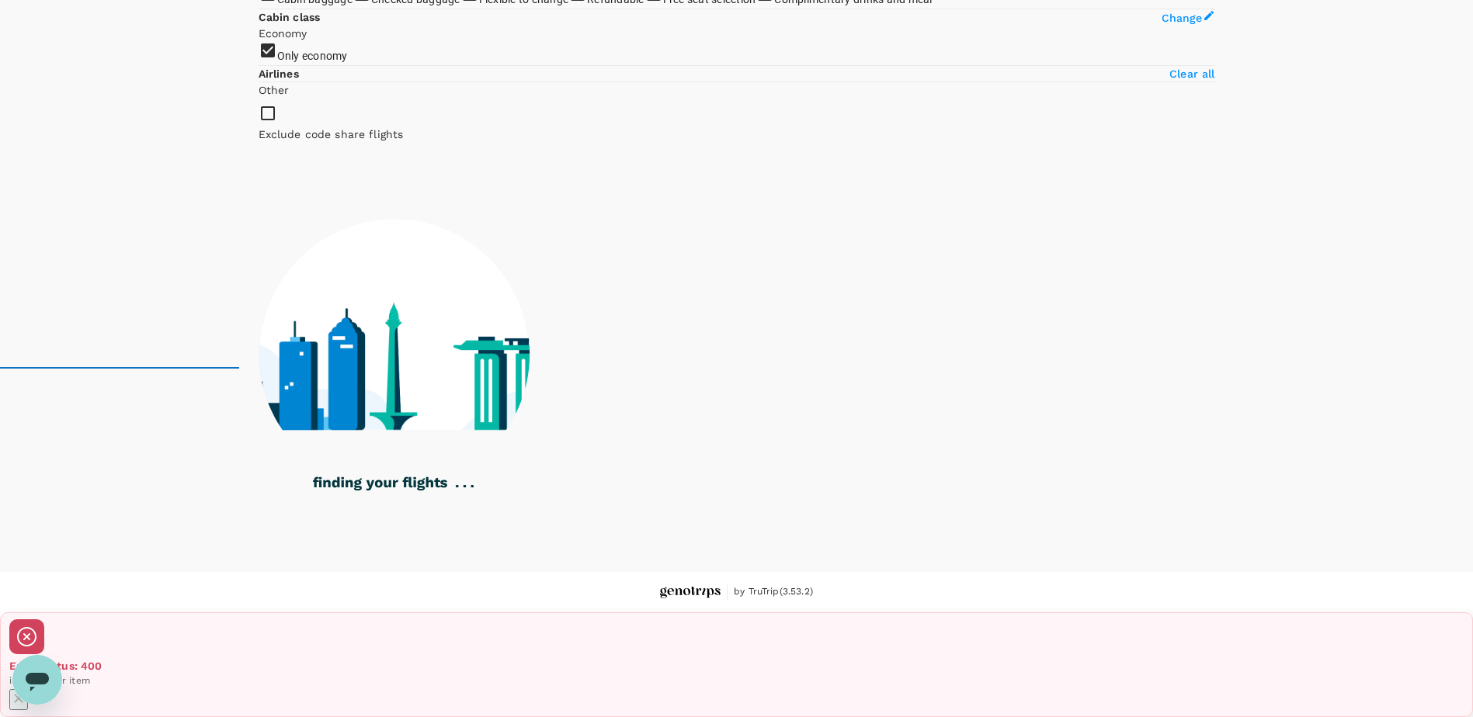
click at [23, 694] on icon "Close" at bounding box center [18, 698] width 9 height 9
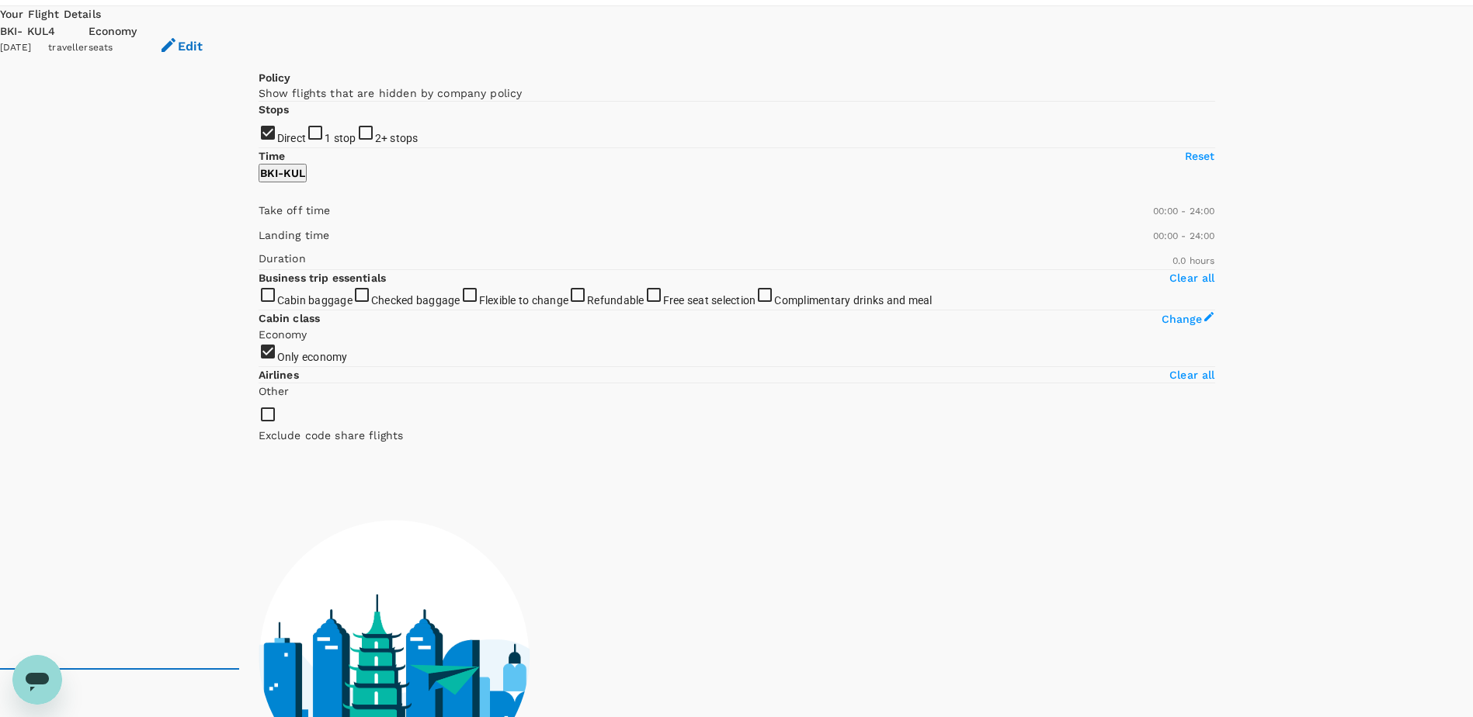
scroll to position [0, 0]
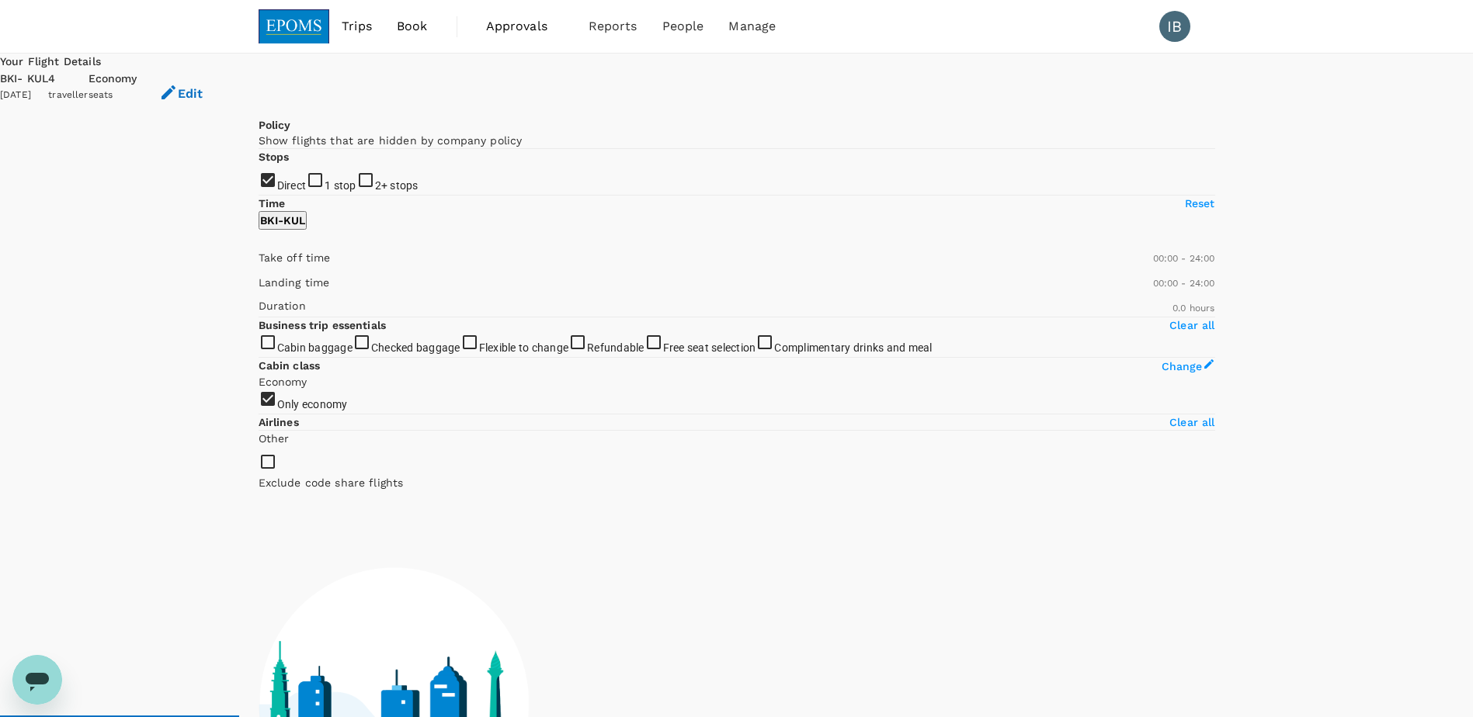
click at [267, 241] on input "Direct" at bounding box center [736, 358] width 1473 height 717
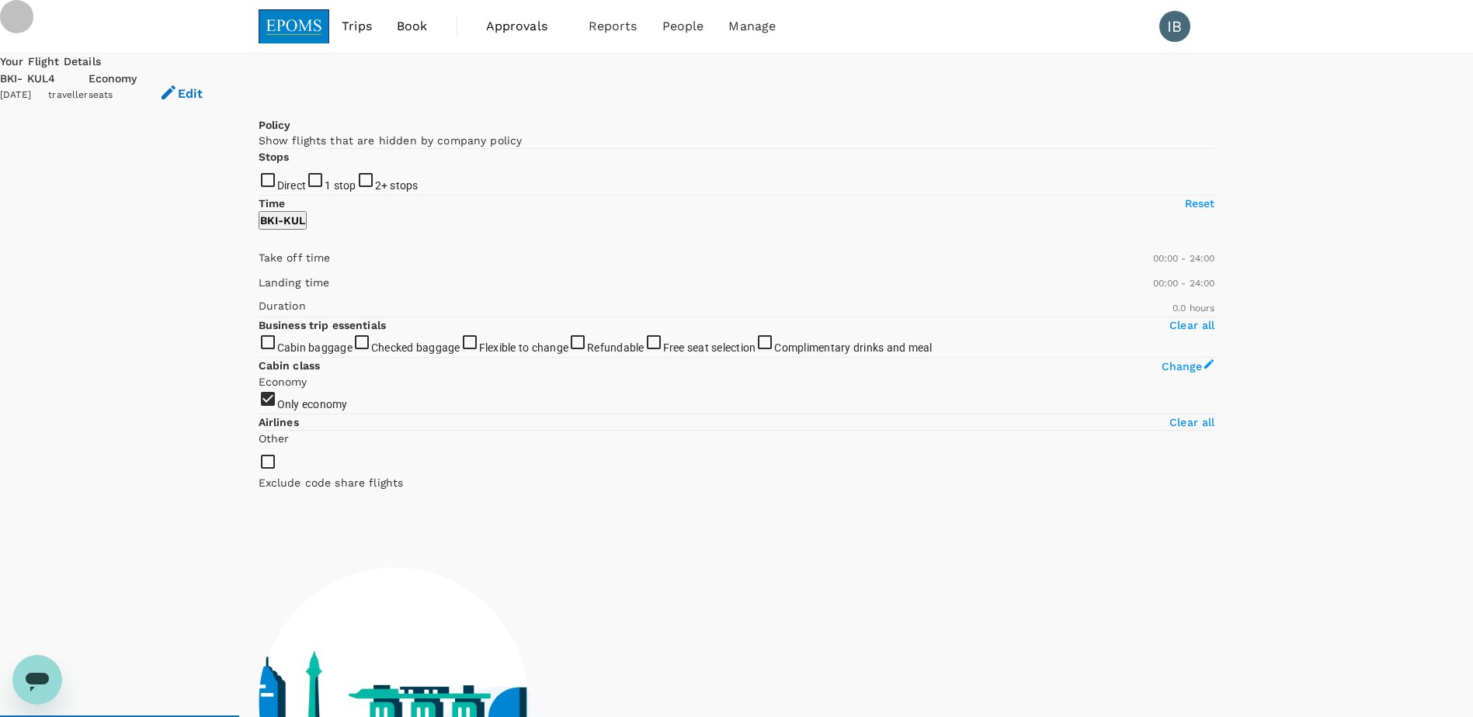
click at [270, 246] on input "Direct" at bounding box center [736, 358] width 1473 height 717
checkbox input "true"
click at [263, 284] on input "1 stop" at bounding box center [736, 358] width 1473 height 717
checkbox input "true"
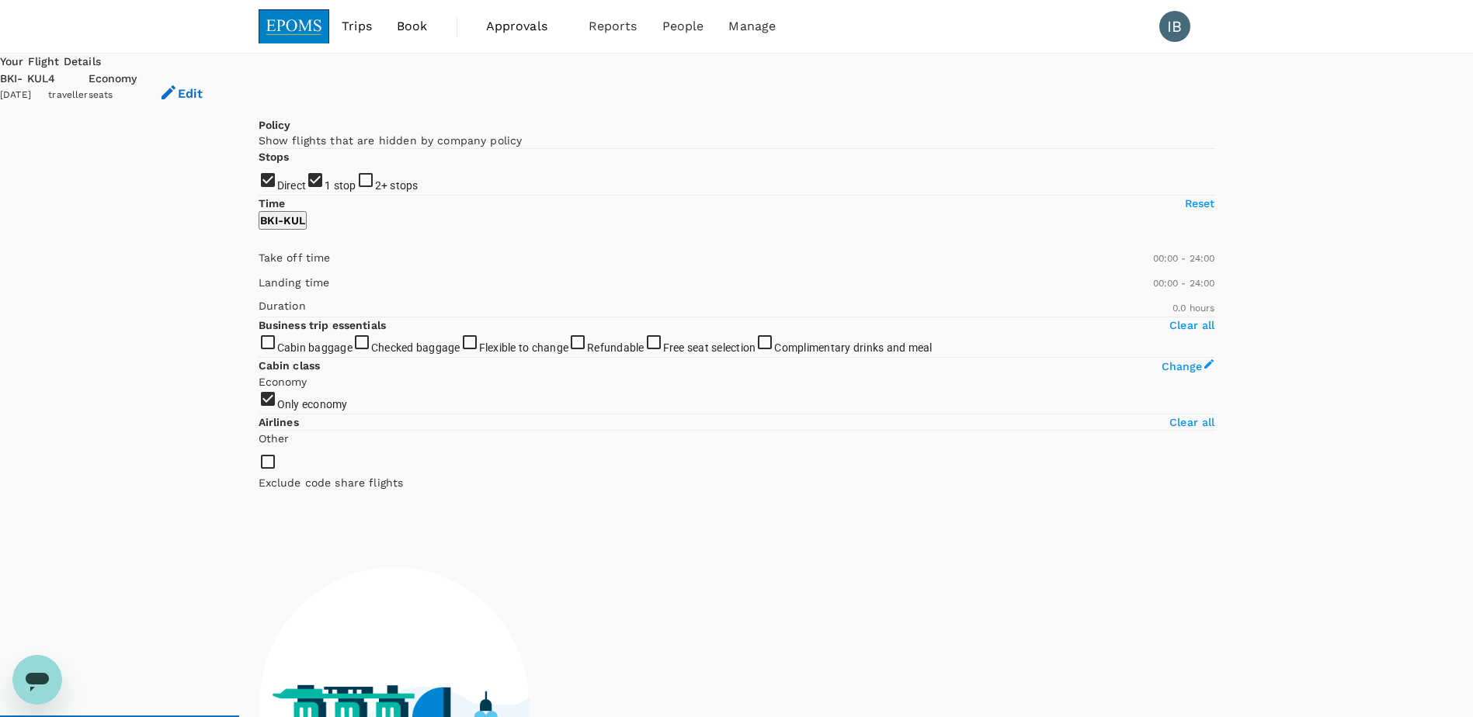
click at [263, 311] on input "2+ stops" at bounding box center [736, 358] width 1473 height 717
checkbox input "true"
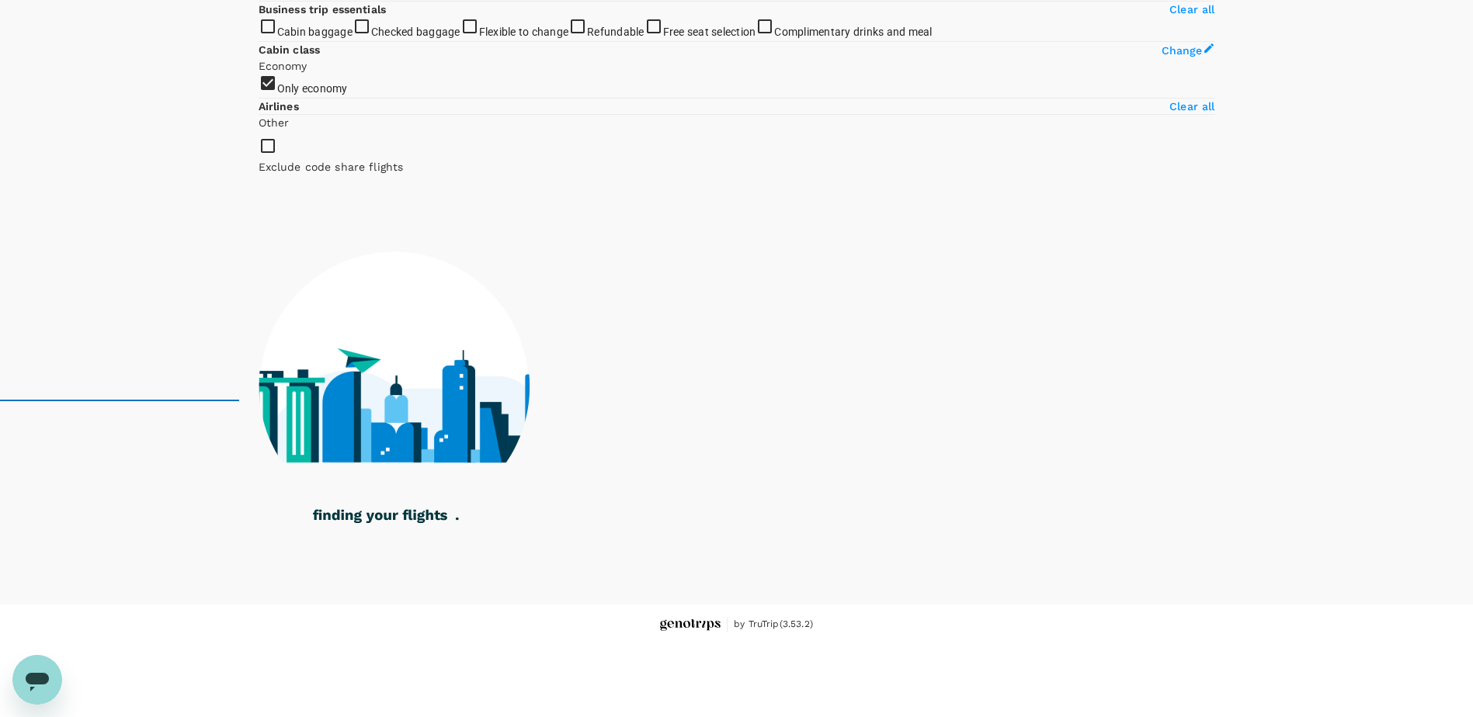
click at [951, 518] on div at bounding box center [737, 377] width 957 height 405
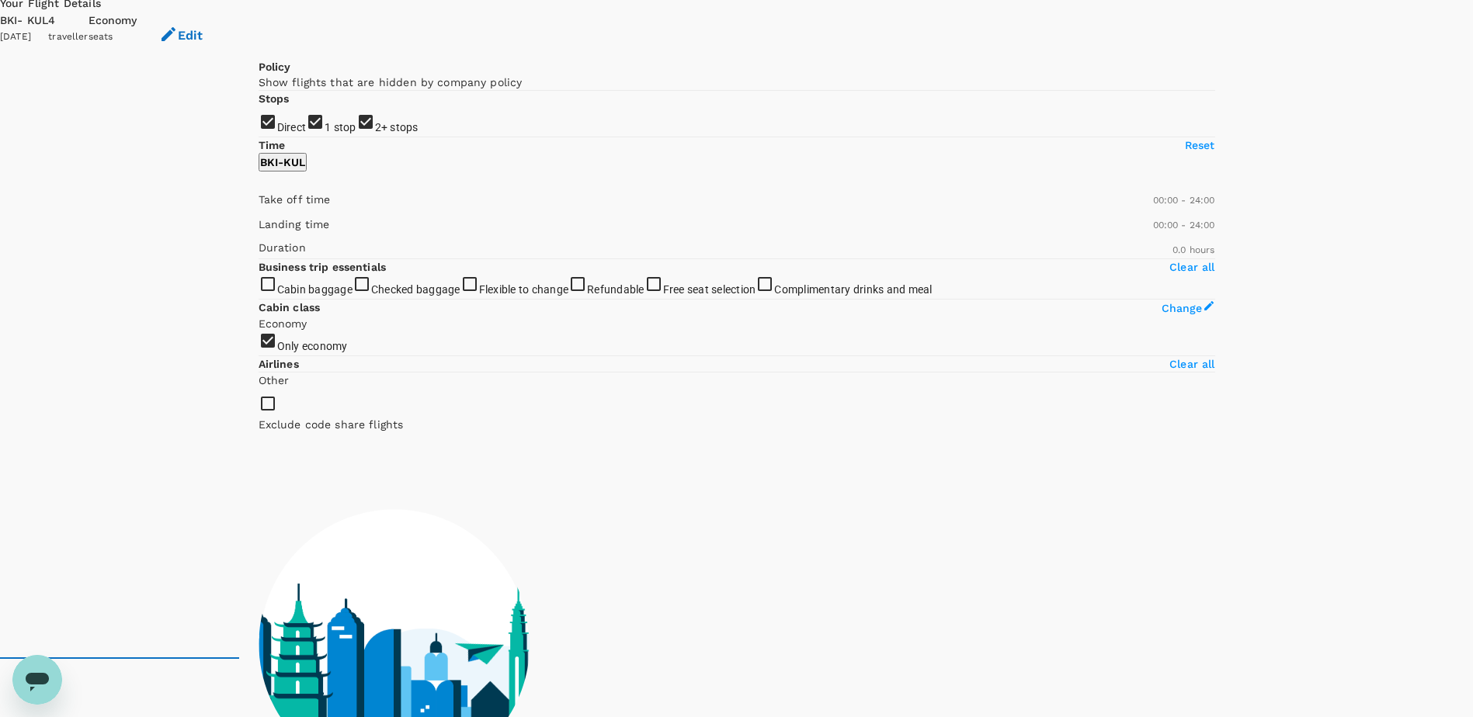
scroll to position [0, 0]
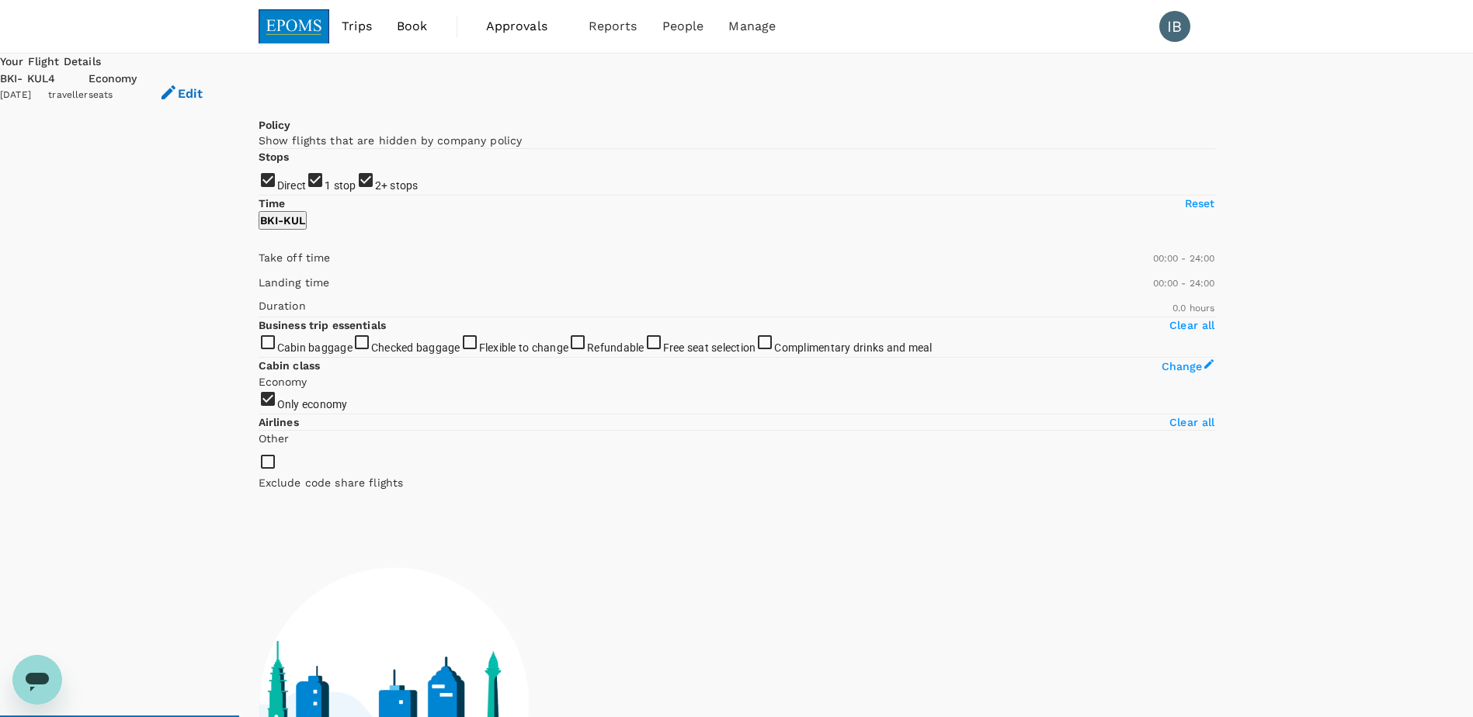
click at [408, 26] on span "Book" at bounding box center [412, 26] width 31 height 19
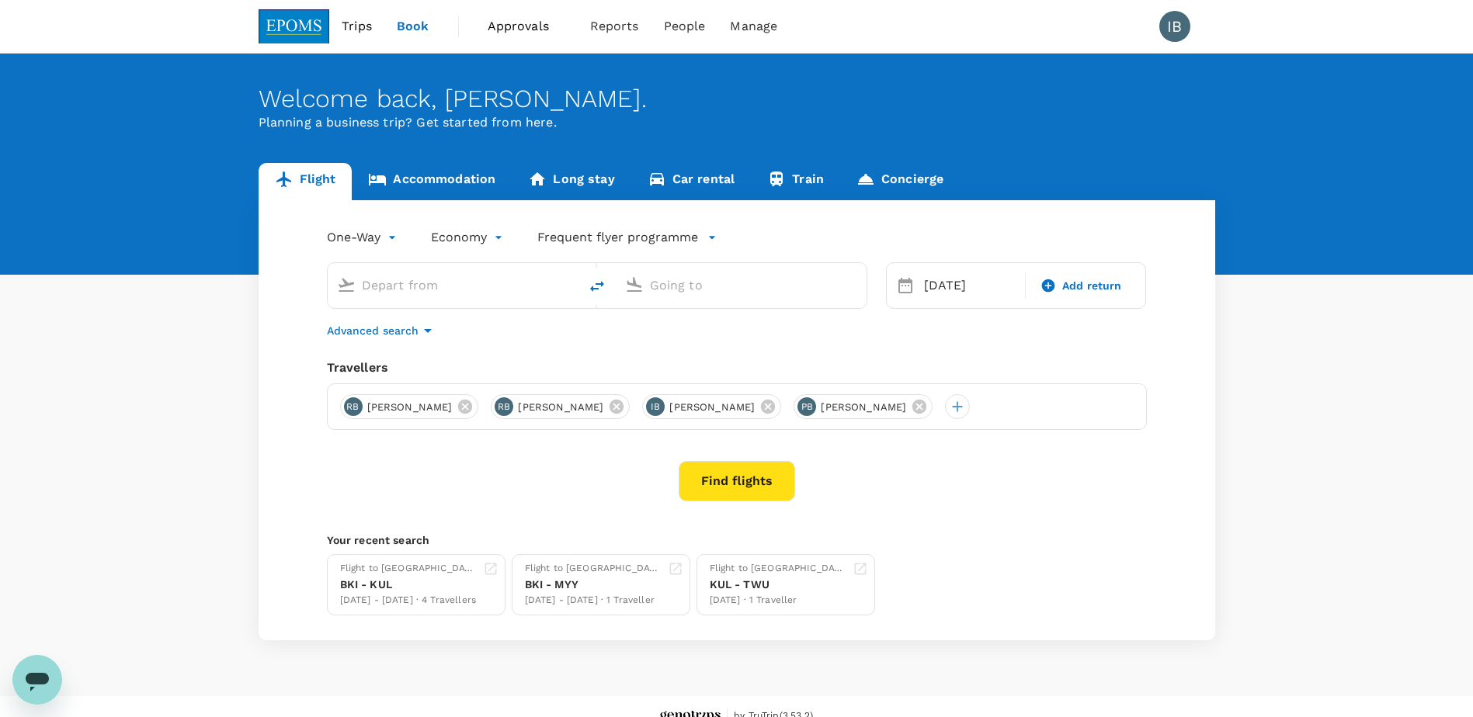
type input "Kota Kinabalu Intl (BKI)"
type input "Kuala Lumpur Intl ([GEOGRAPHIC_DATA])"
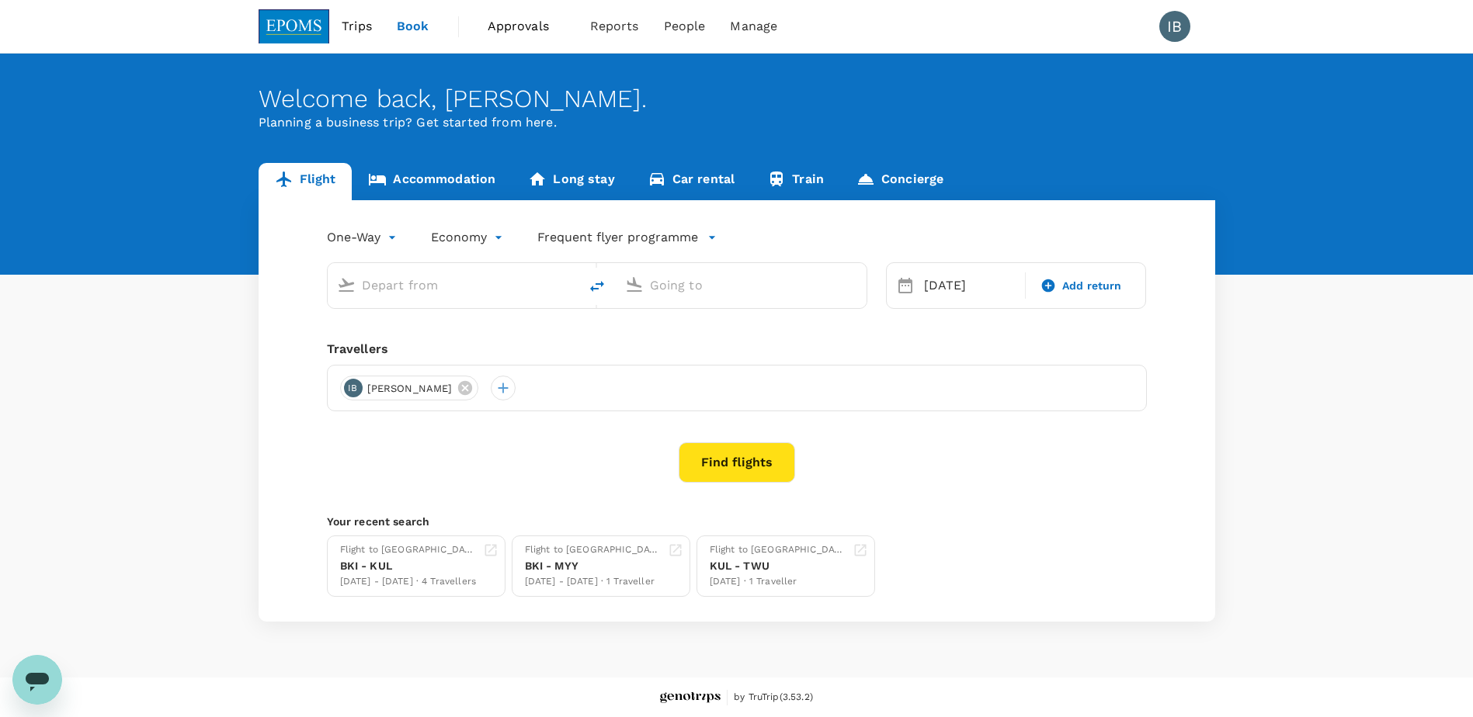
type input "Kota Kinabalu Intl (BKI)"
type input "Kuala Lumpur Intl ([GEOGRAPHIC_DATA])"
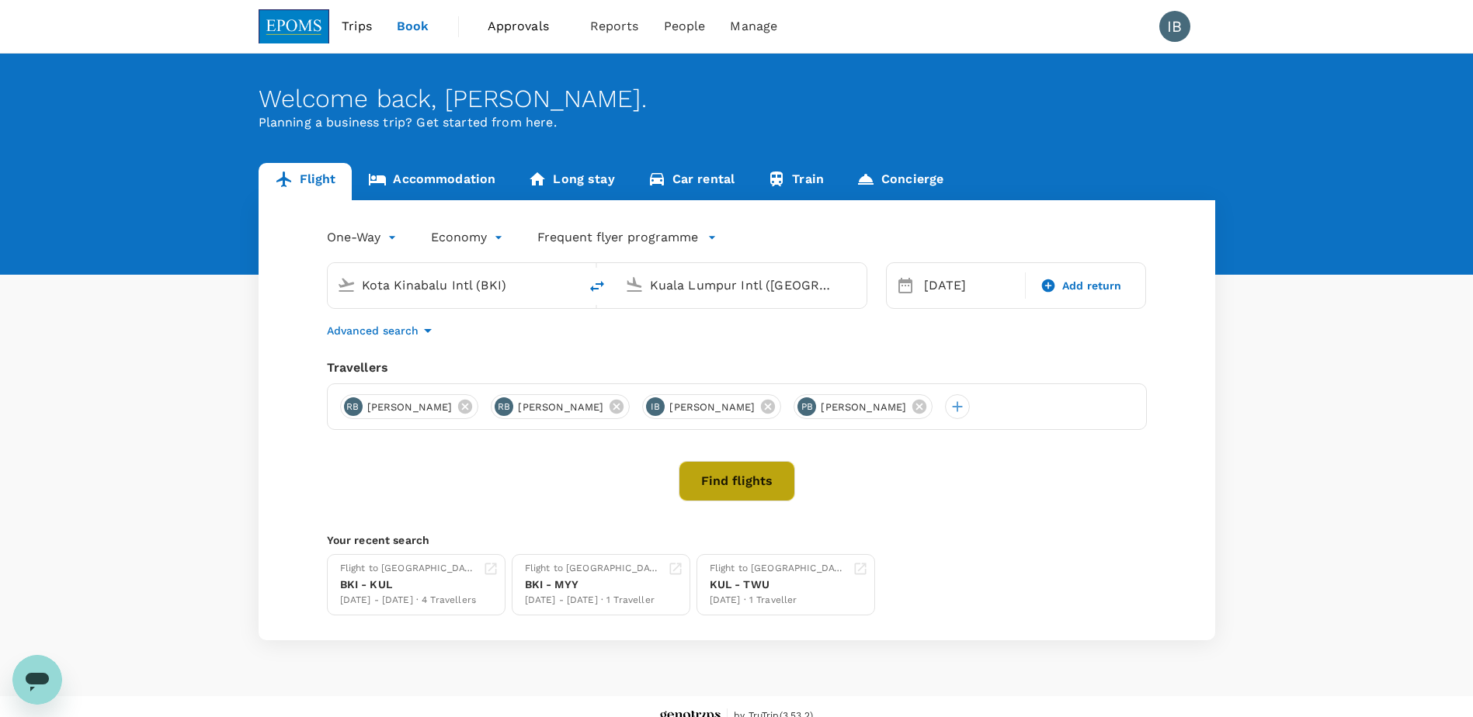
click at [707, 488] on button "Find flights" at bounding box center [737, 481] width 116 height 40
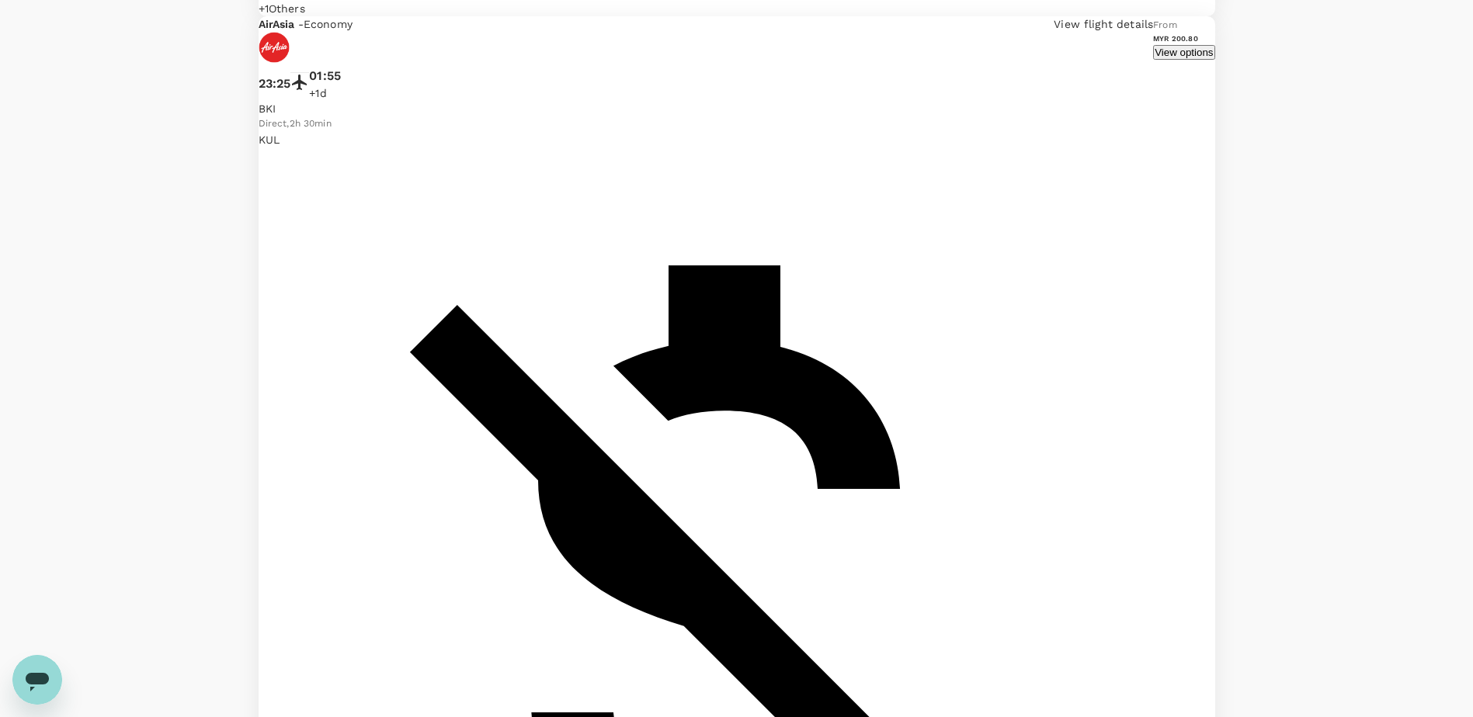
scroll to position [2632, 0]
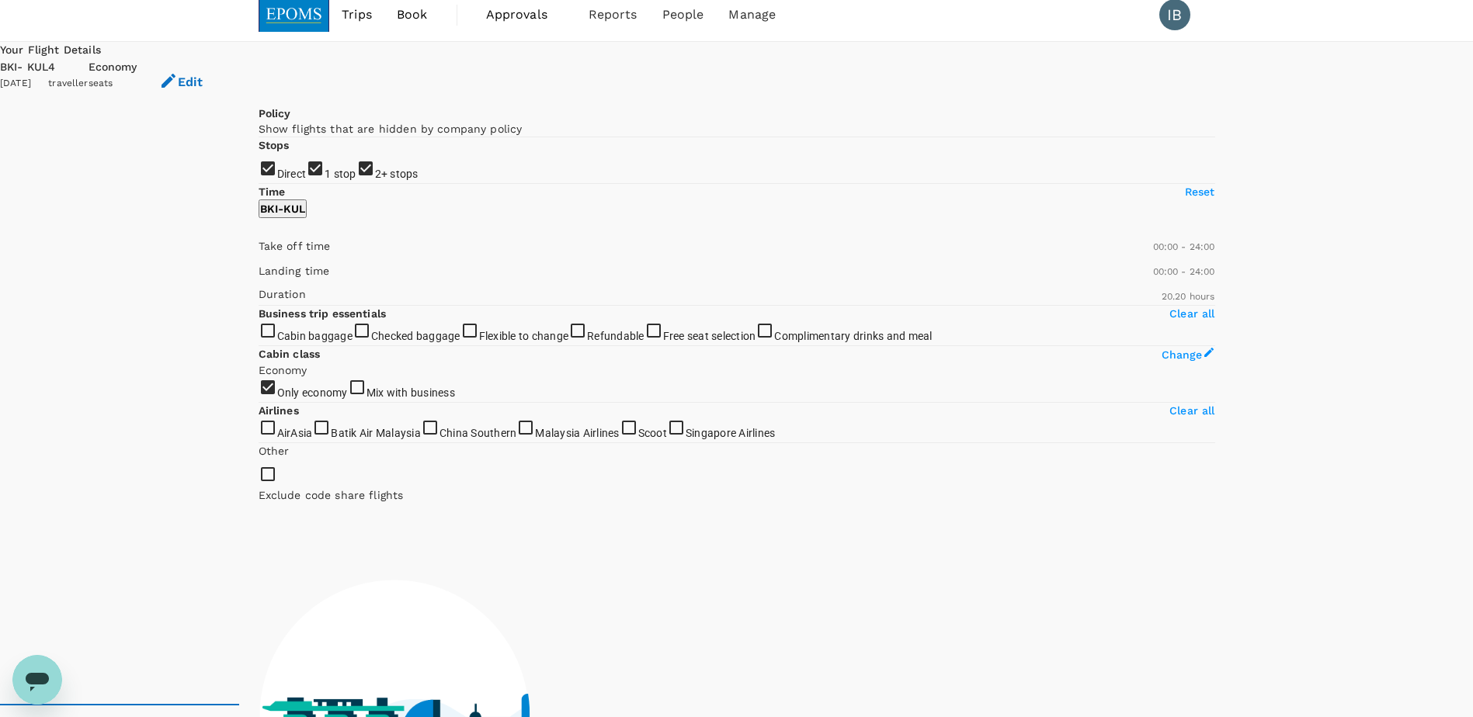
scroll to position [0, 0]
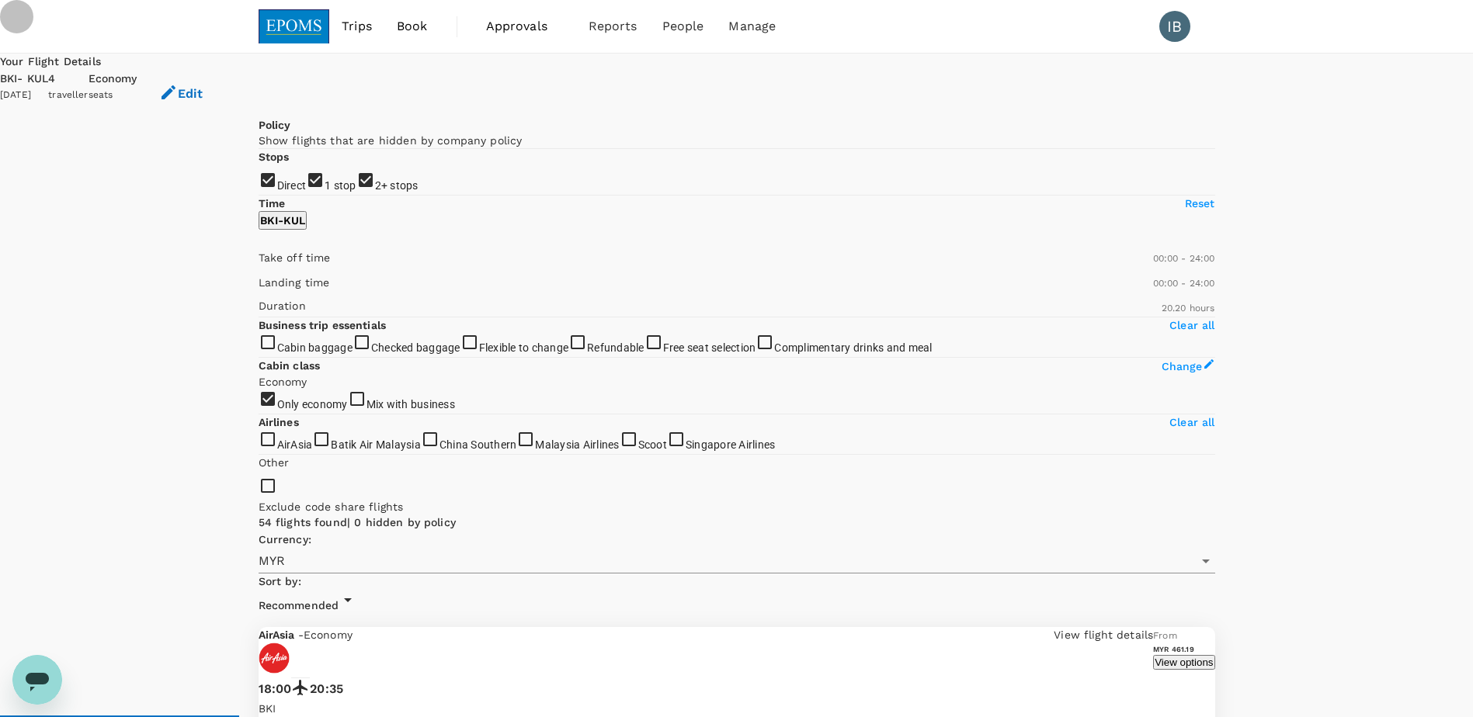
click at [269, 316] on input "2+ stops" at bounding box center [736, 358] width 1473 height 717
checkbox input "false"
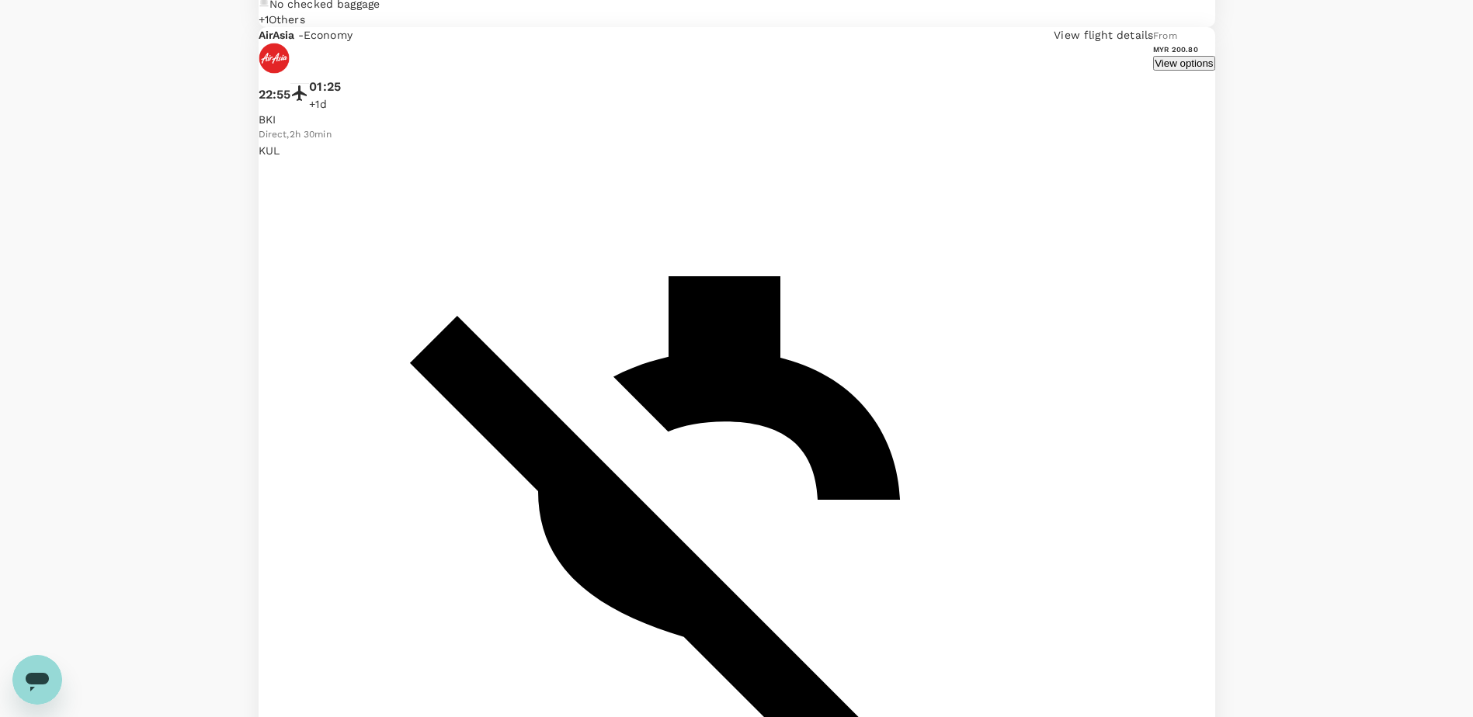
scroll to position [2632, 0]
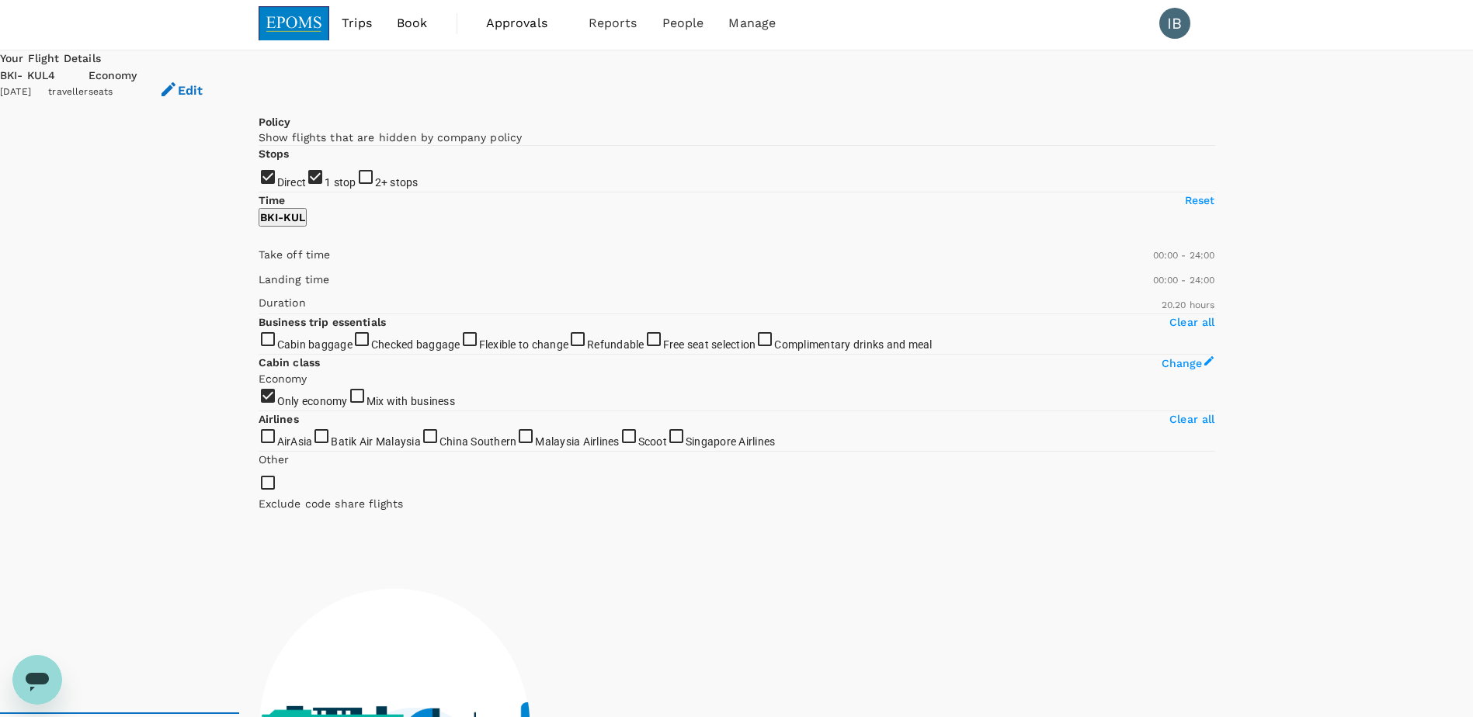
scroll to position [0, 0]
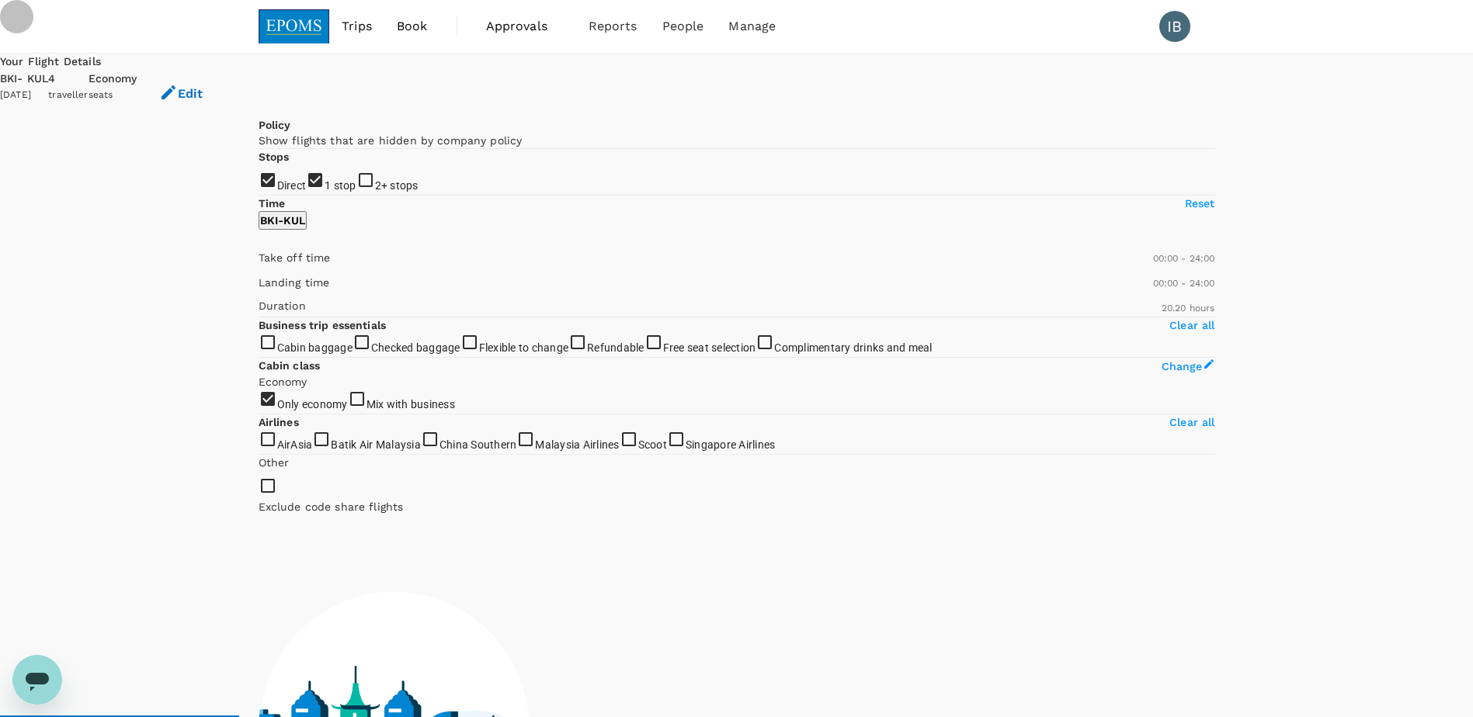
click at [263, 279] on input "1 stop" at bounding box center [736, 358] width 1473 height 717
checkbox input "false"
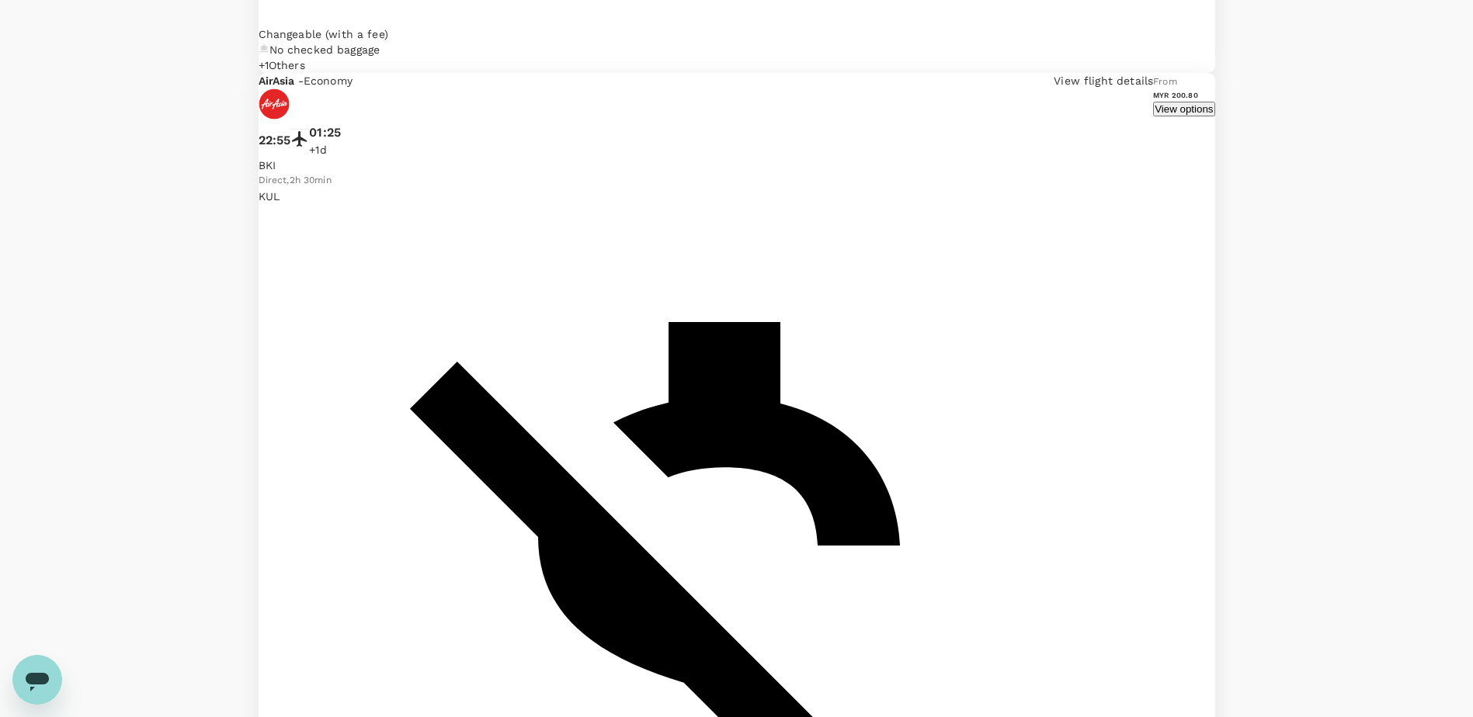
scroll to position [2632, 0]
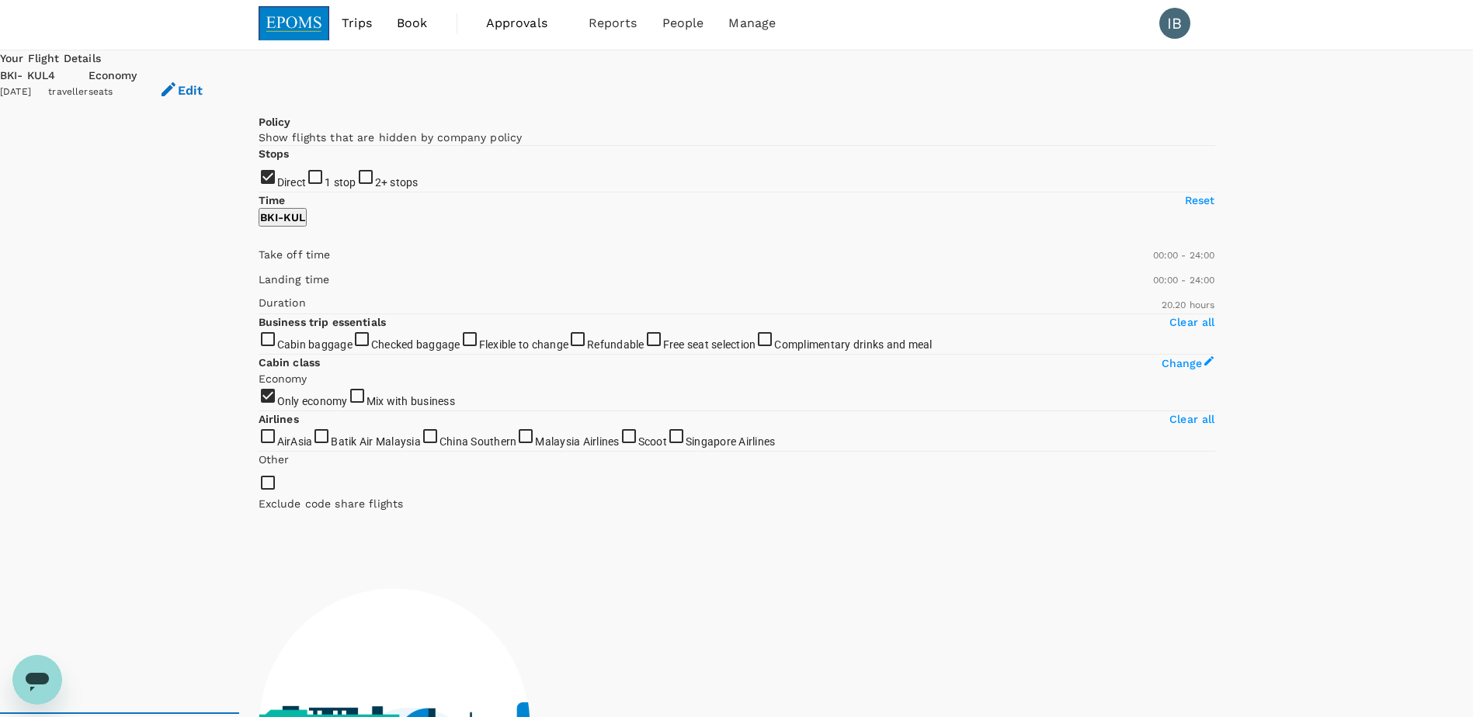
scroll to position [0, 0]
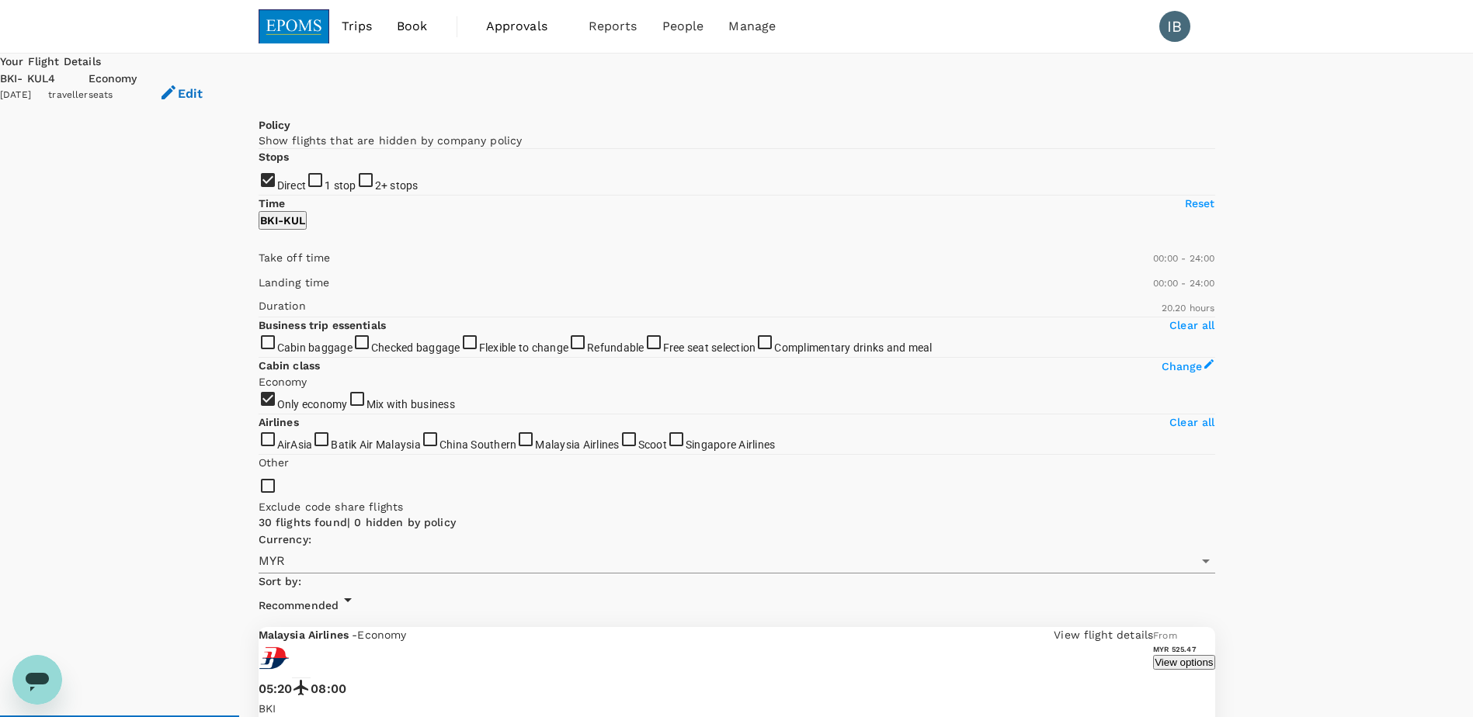
click at [307, 26] on img at bounding box center [294, 26] width 71 height 34
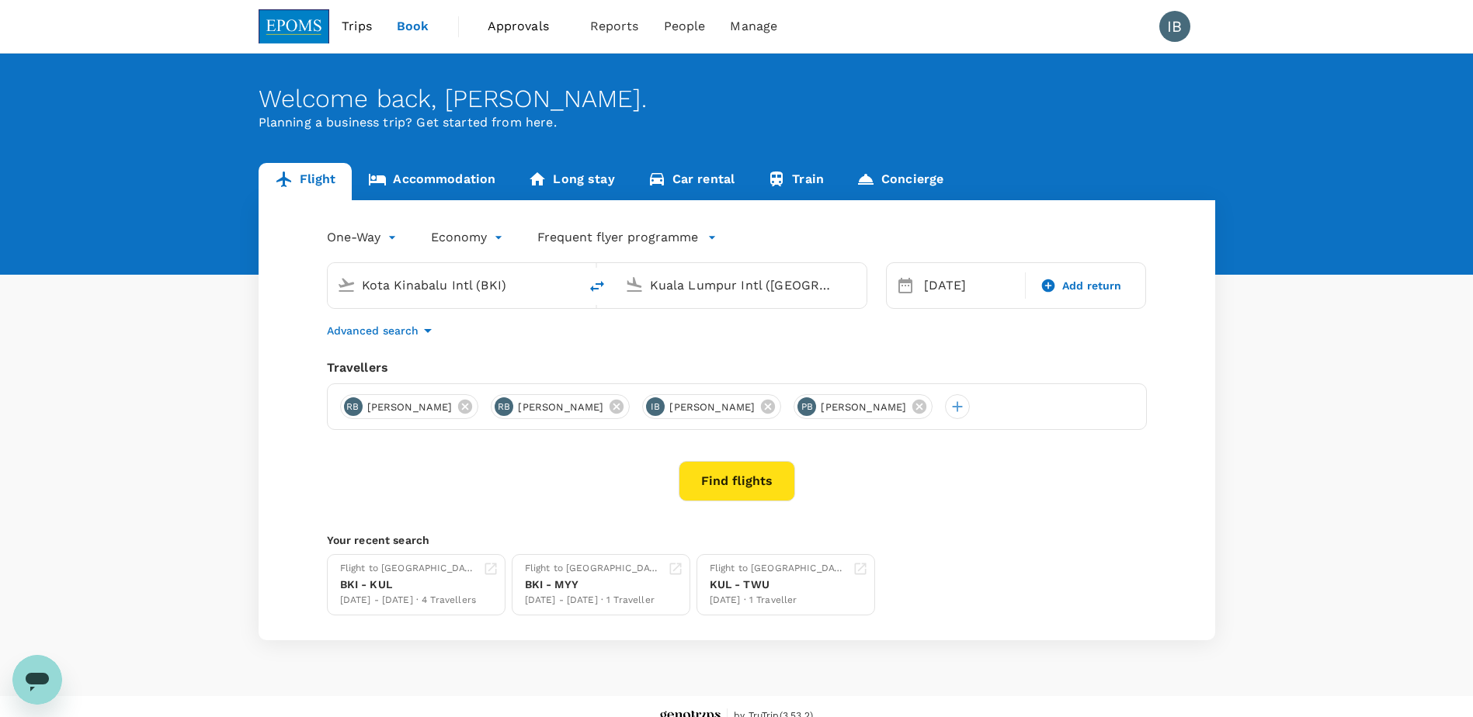
type input "Kota Kinabalu Intl (BKI)"
type input "Kuala Lumpur Intl ([GEOGRAPHIC_DATA])"
type input "Kota Kinabalu Intl (BKI)"
type input "Kuala Lumpur Intl ([GEOGRAPHIC_DATA])"
